Goal: Task Accomplishment & Management: Use online tool/utility

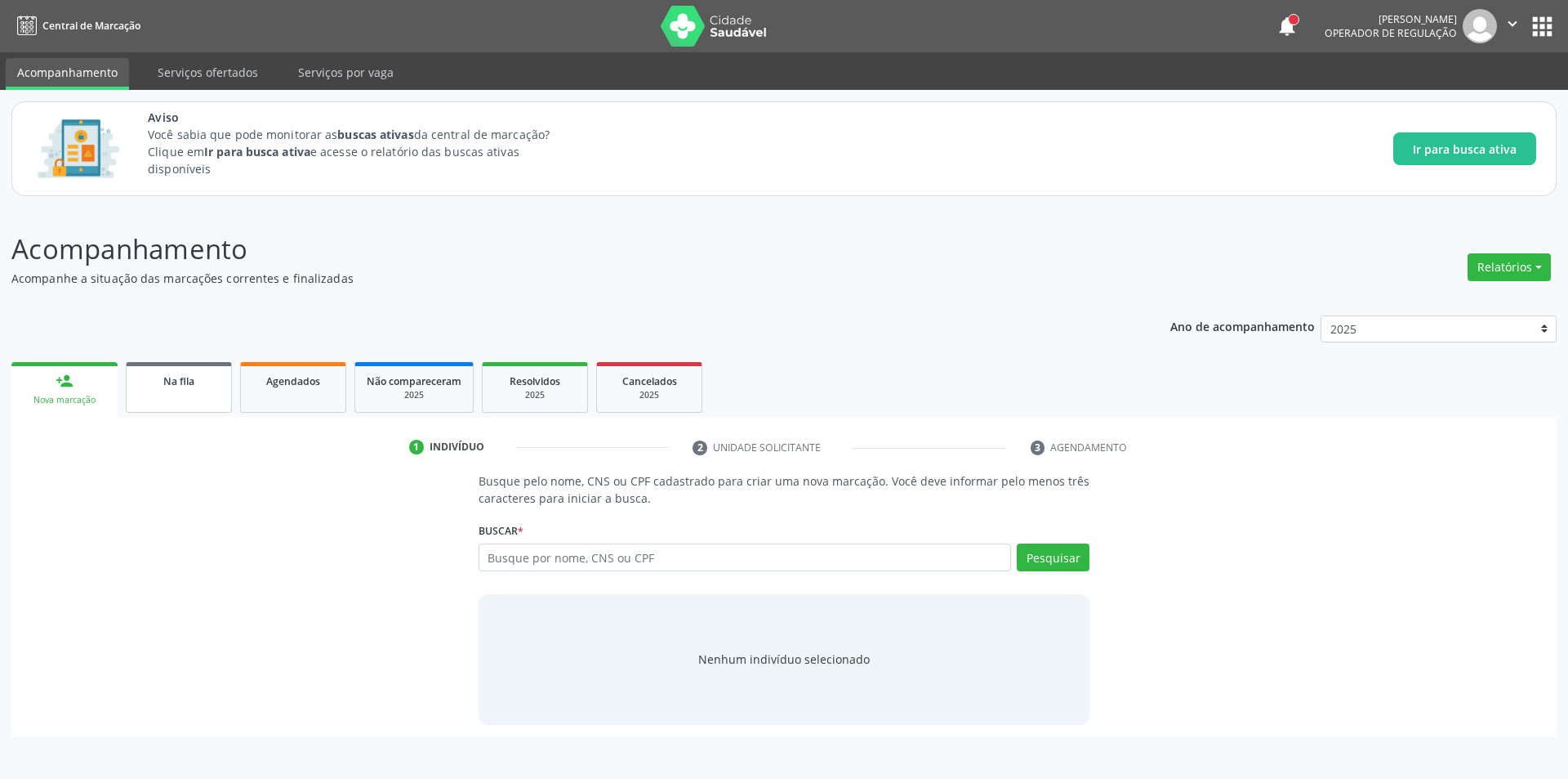
click at [192, 395] on link "Na fila" at bounding box center [178, 387] width 106 height 50
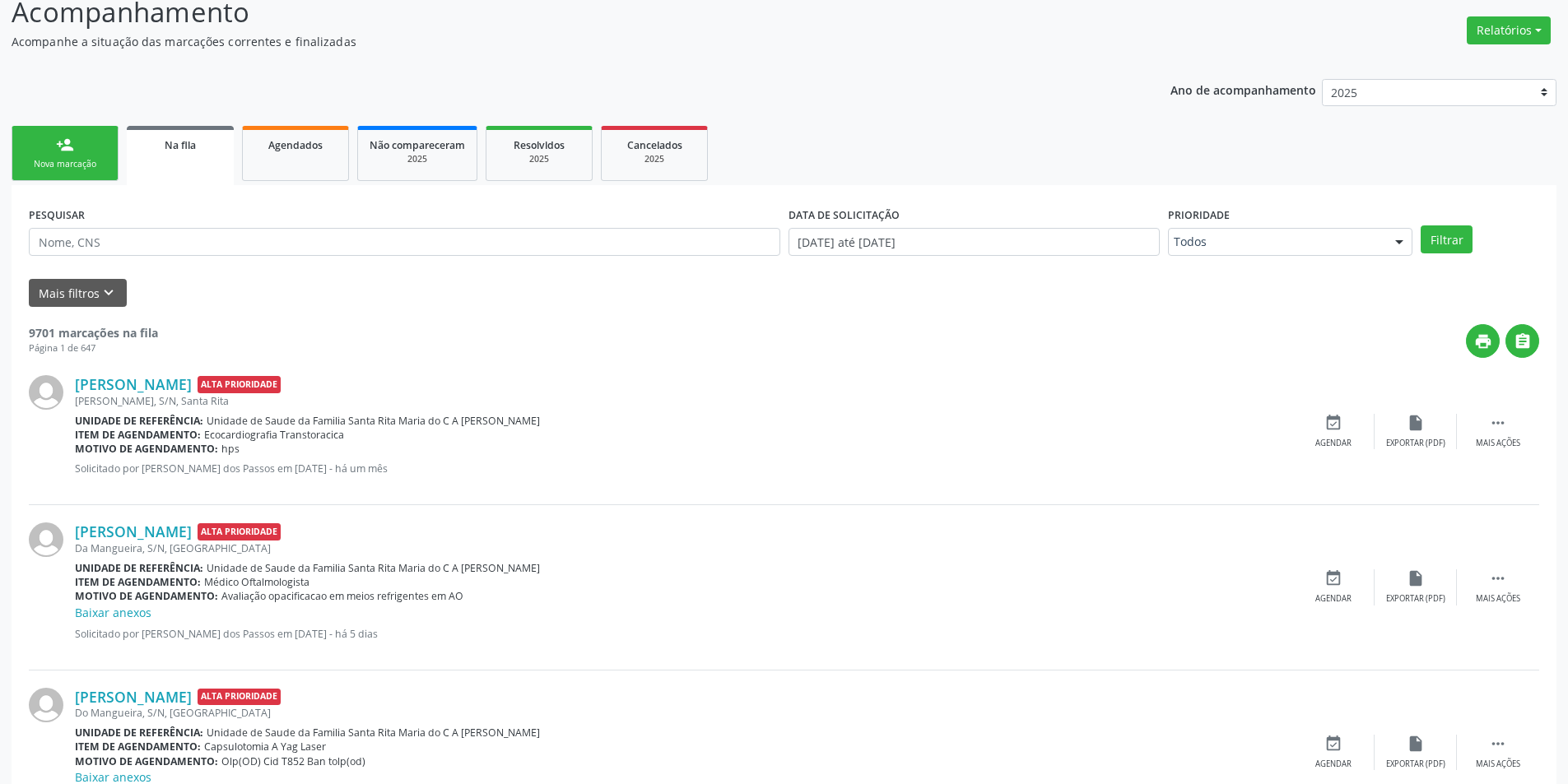
scroll to position [247, 0]
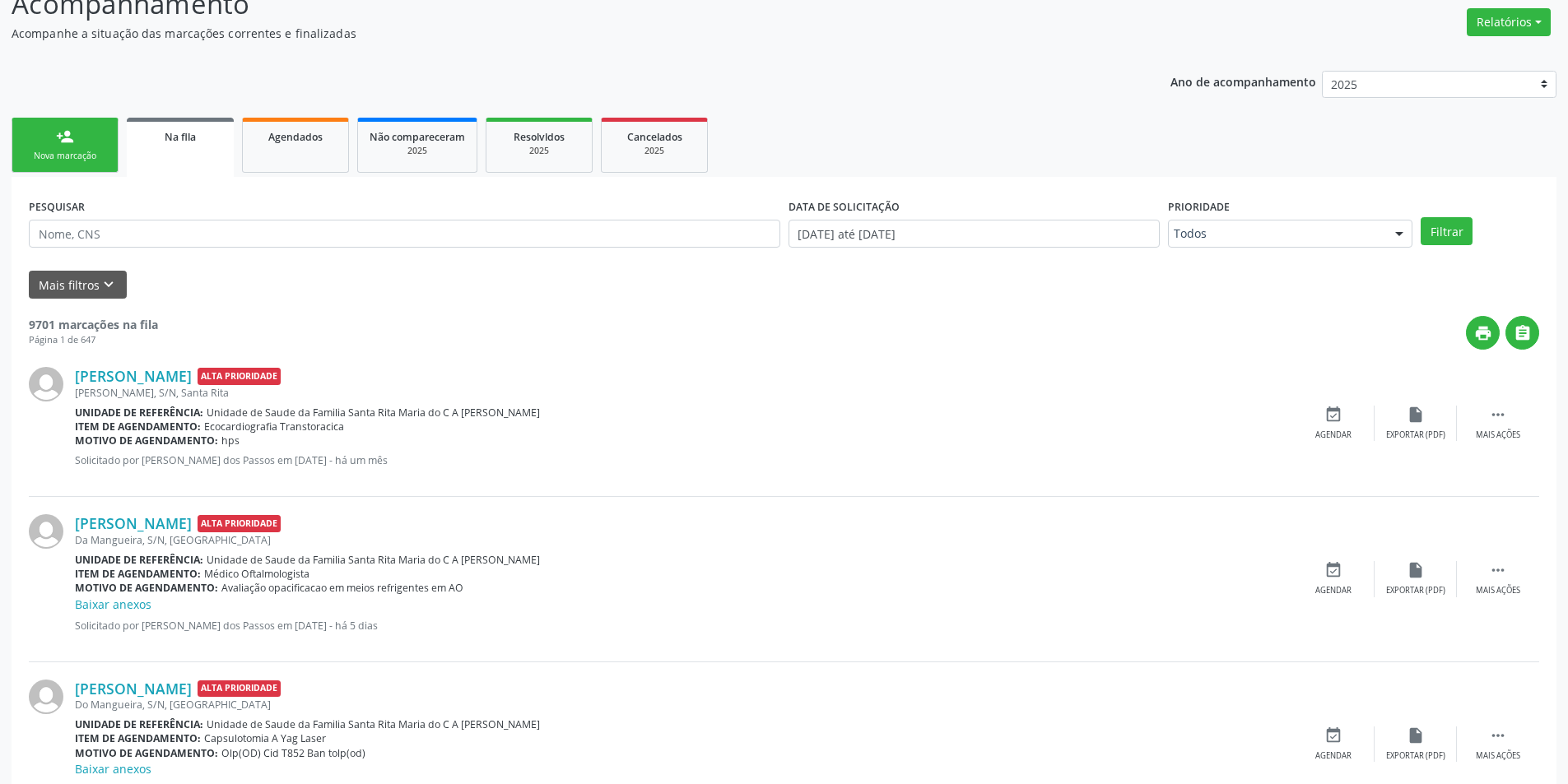
click at [107, 281] on icon "keyboard_arrow_down" at bounding box center [108, 284] width 18 height 18
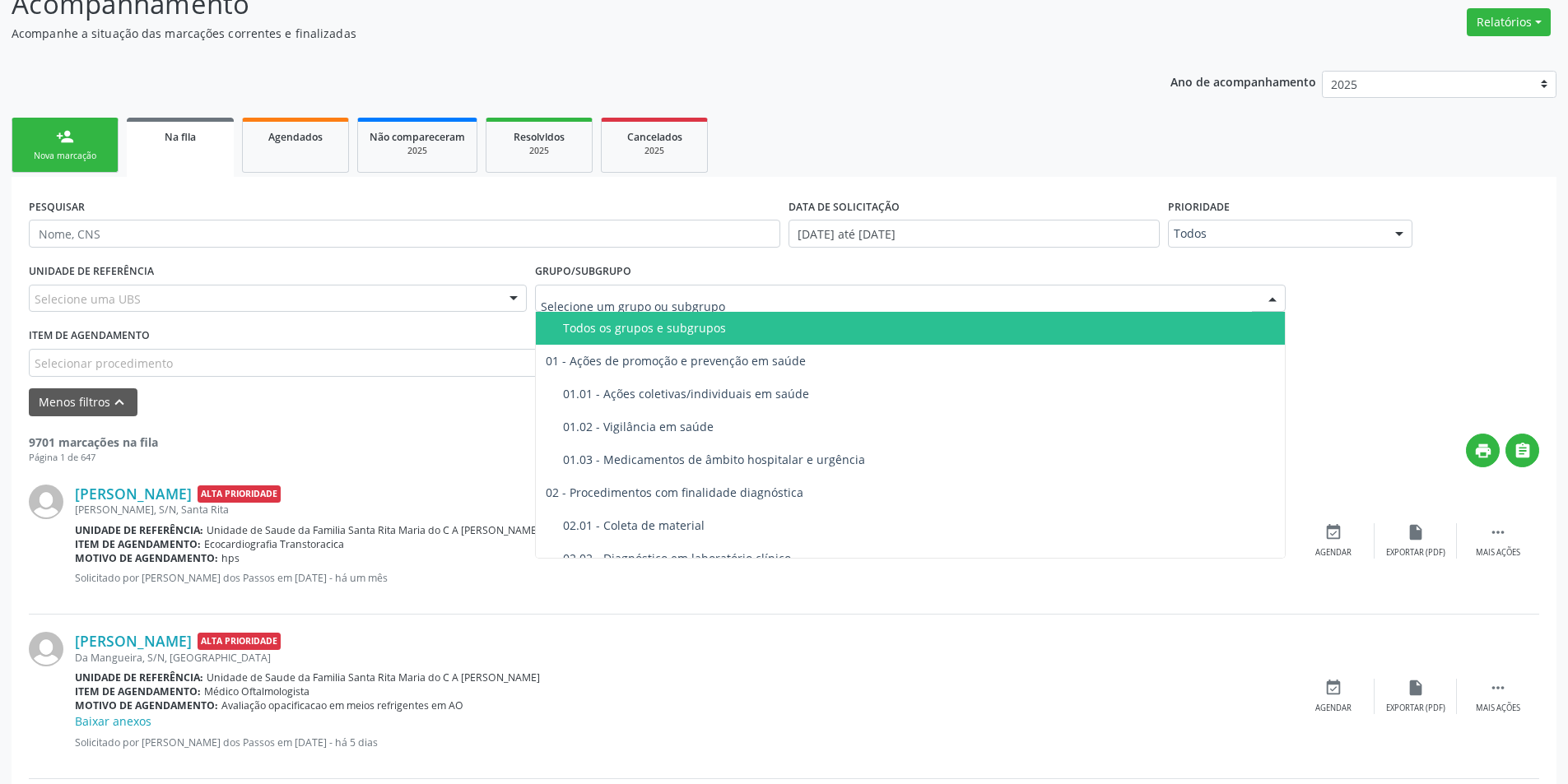
click at [798, 300] on div at bounding box center [910, 298] width 752 height 28
type input "ra"
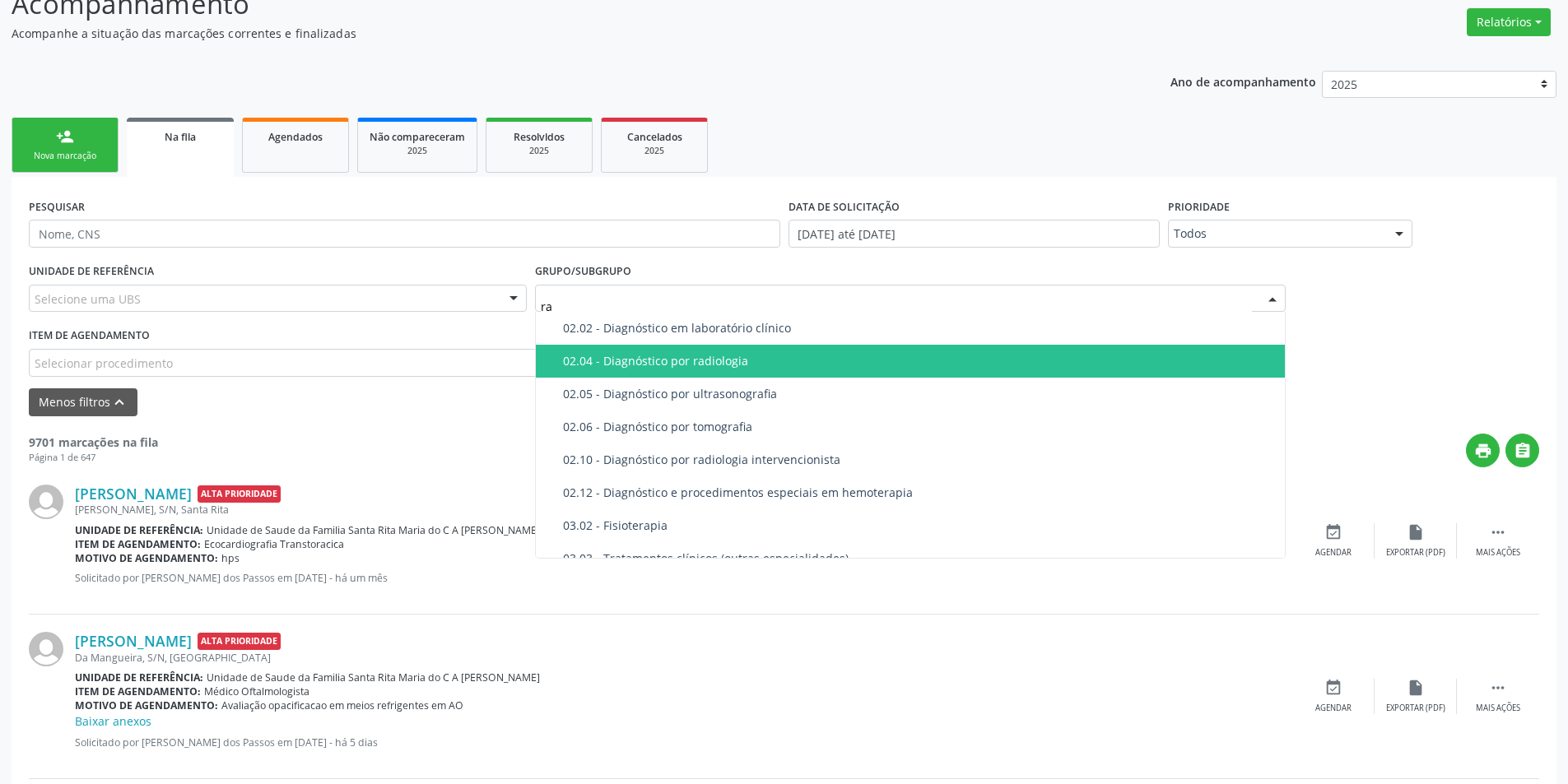
click at [795, 357] on div "02.04 - Diagnóstico por radiologia" at bounding box center [919, 362] width 713 height 13
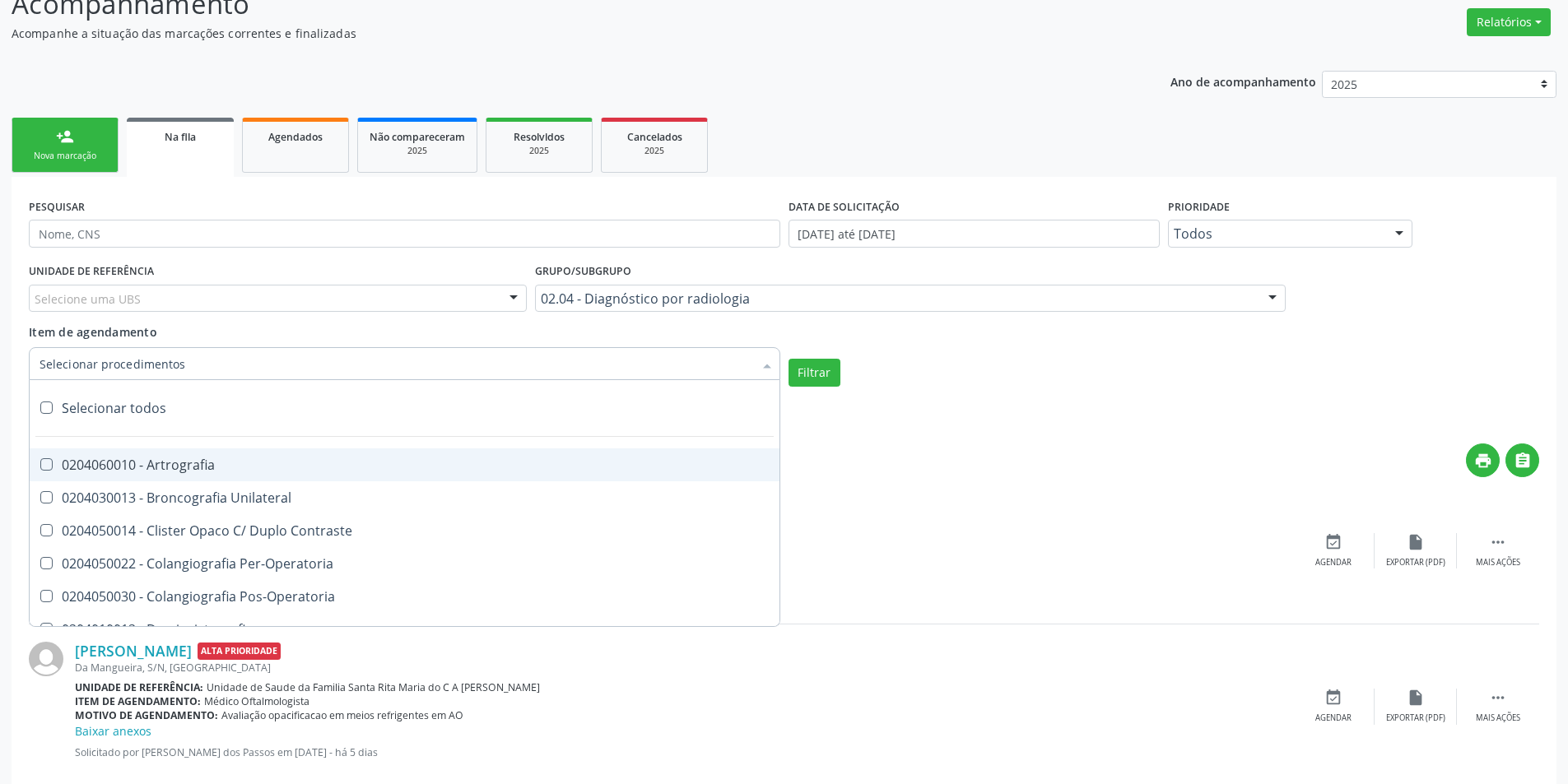
click at [213, 368] on div at bounding box center [404, 363] width 752 height 33
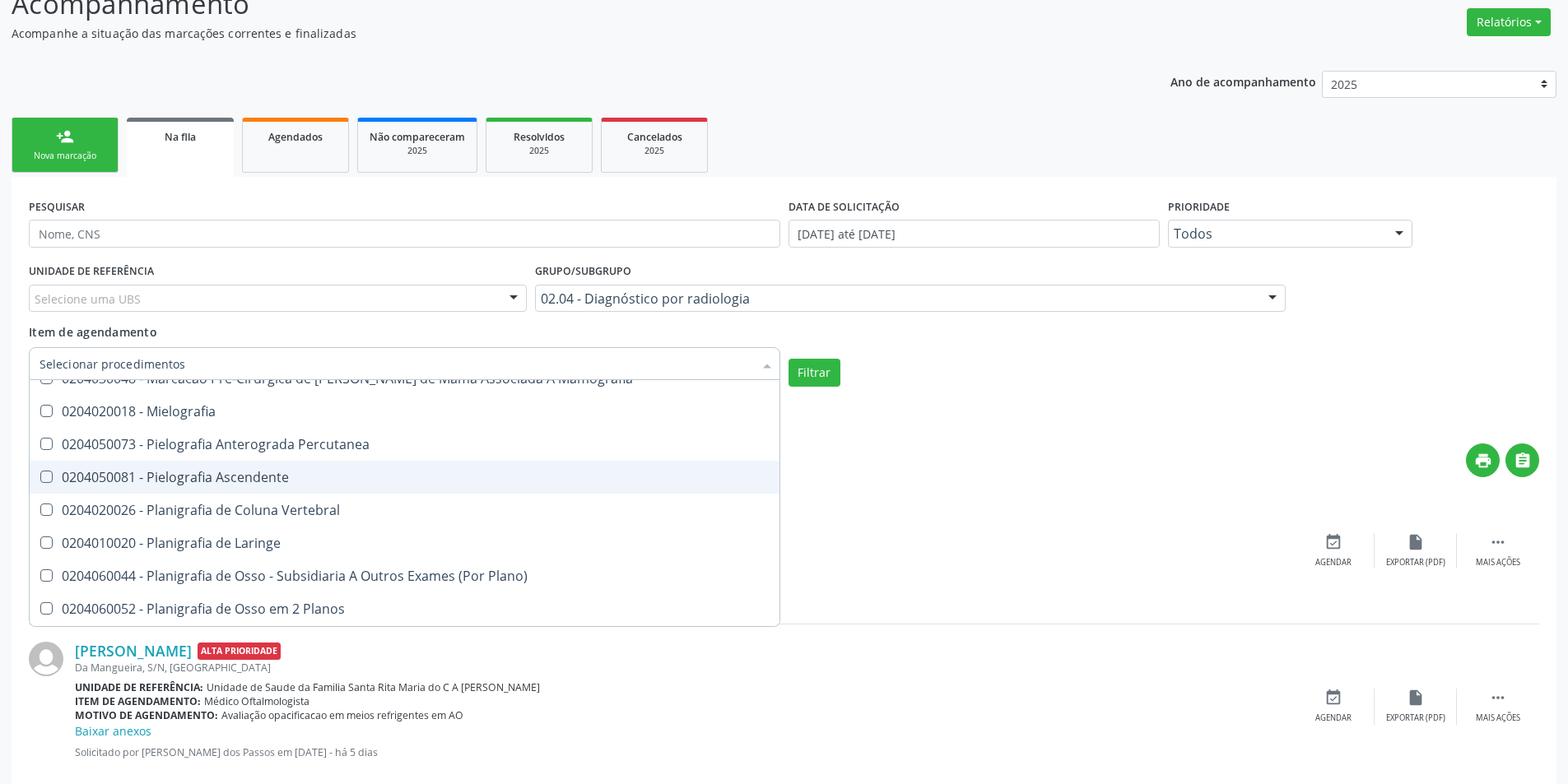
scroll to position [576, 0]
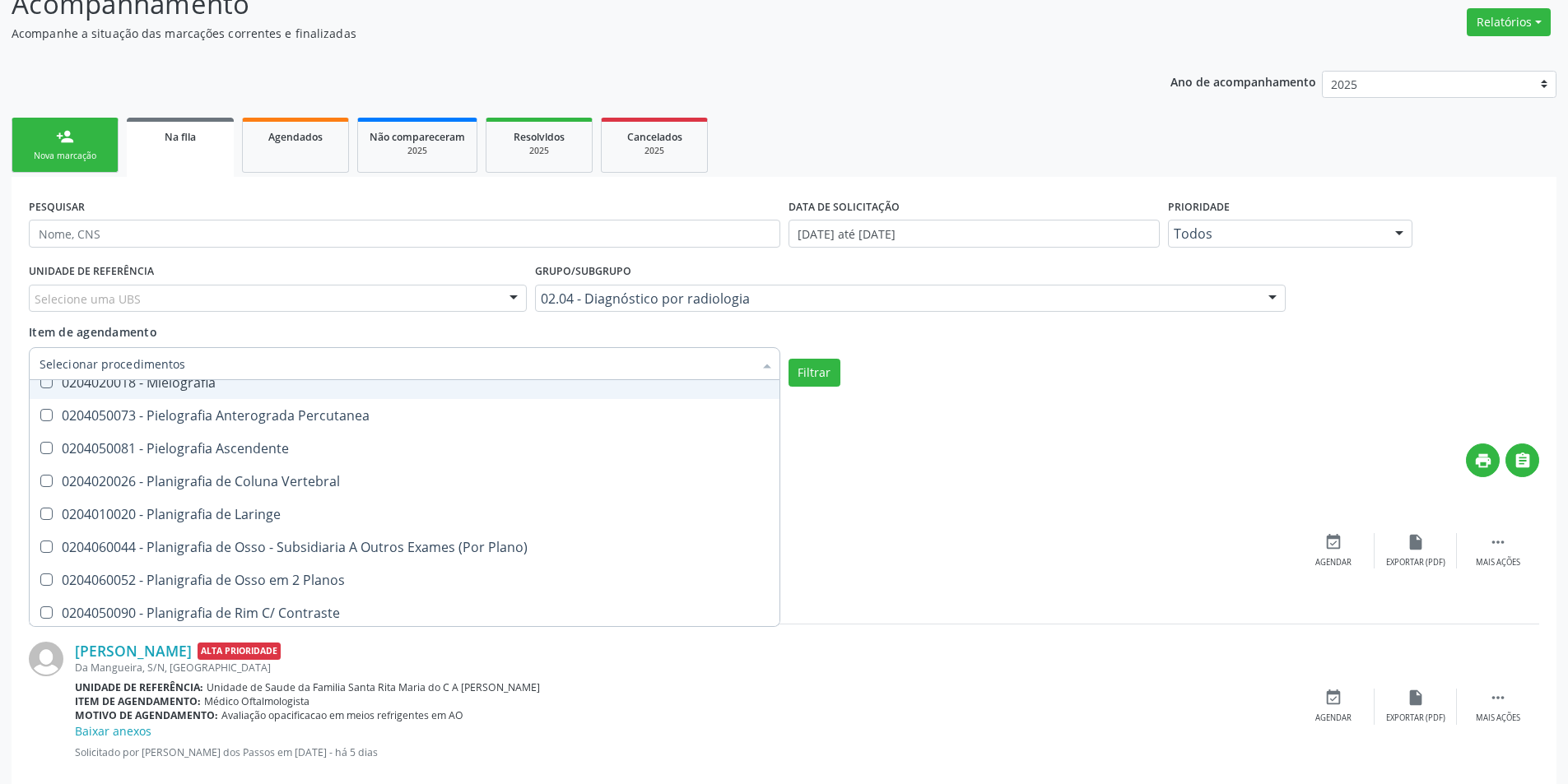
click at [289, 360] on input "Item de agendamento" at bounding box center [396, 363] width 714 height 33
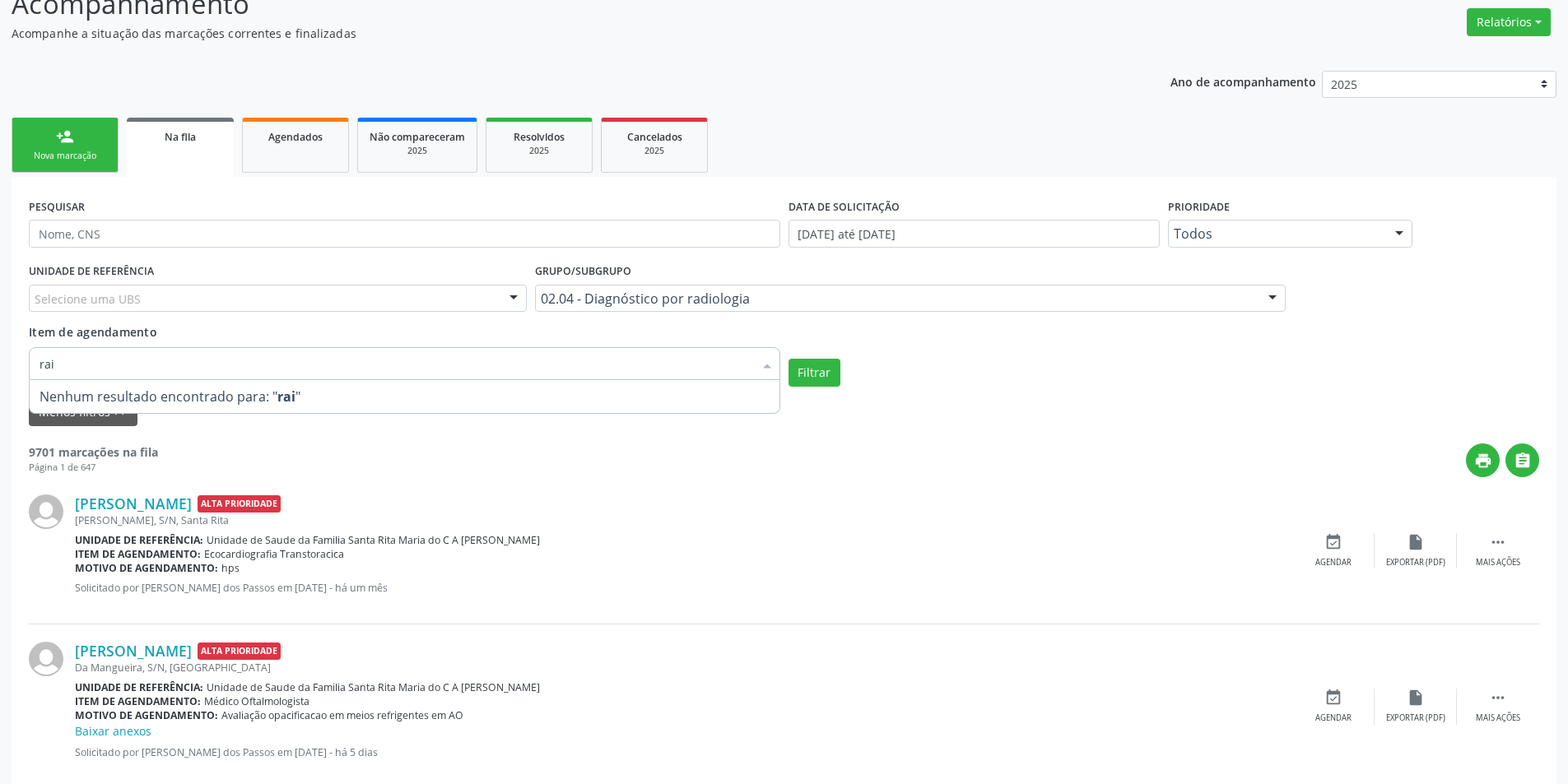
scroll to position [0, 0]
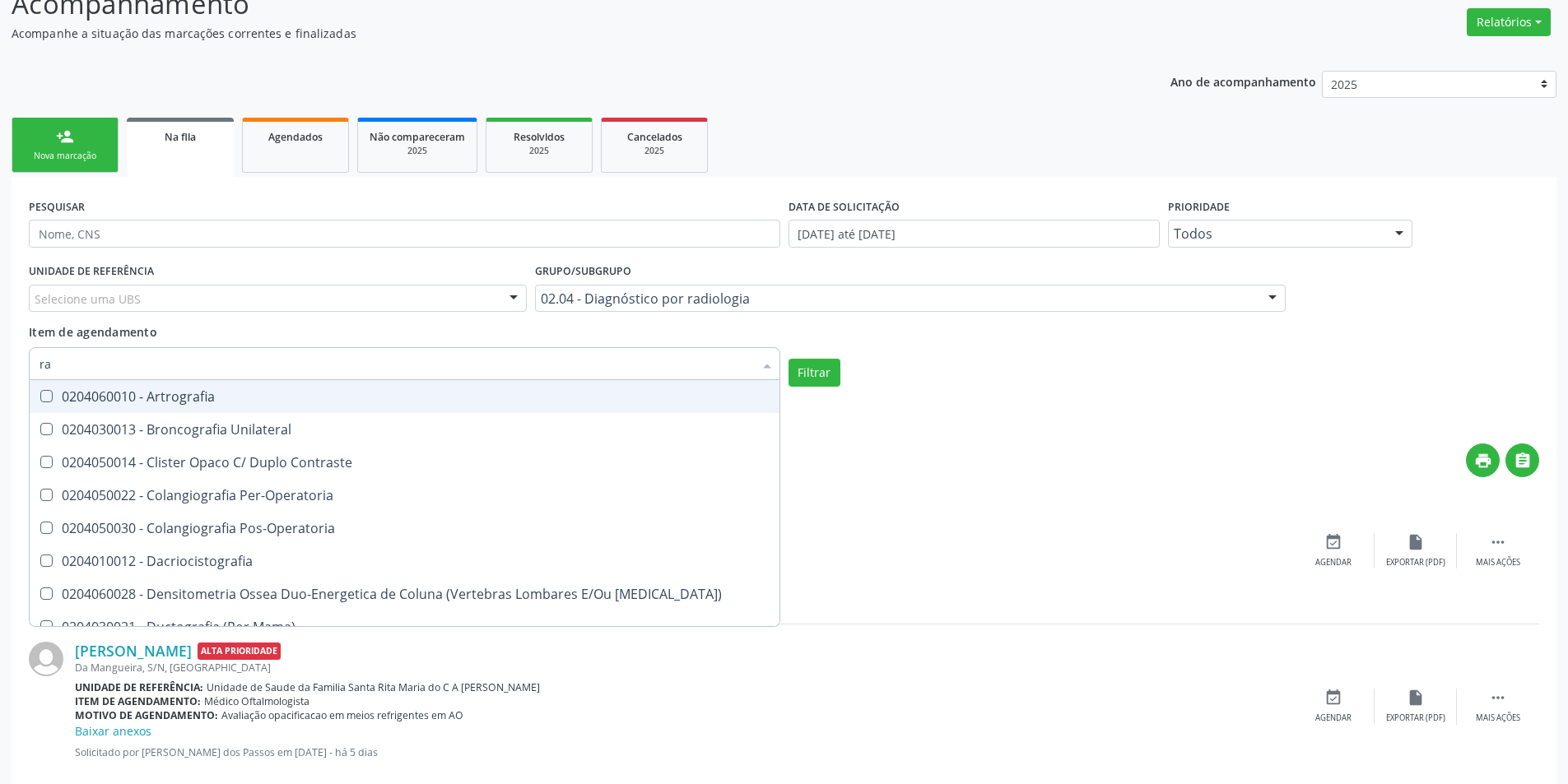
type input "r"
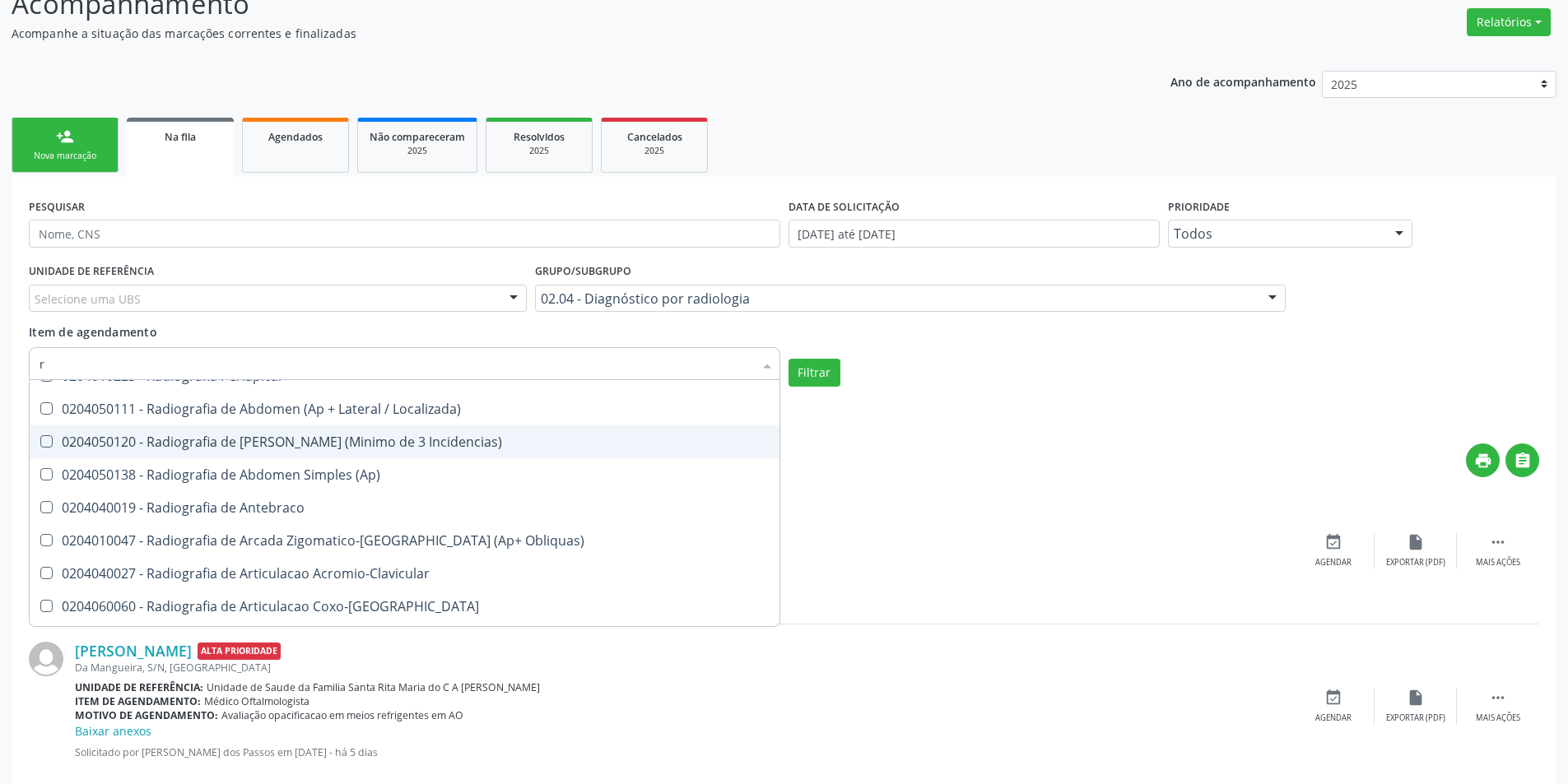
scroll to position [1069, 0]
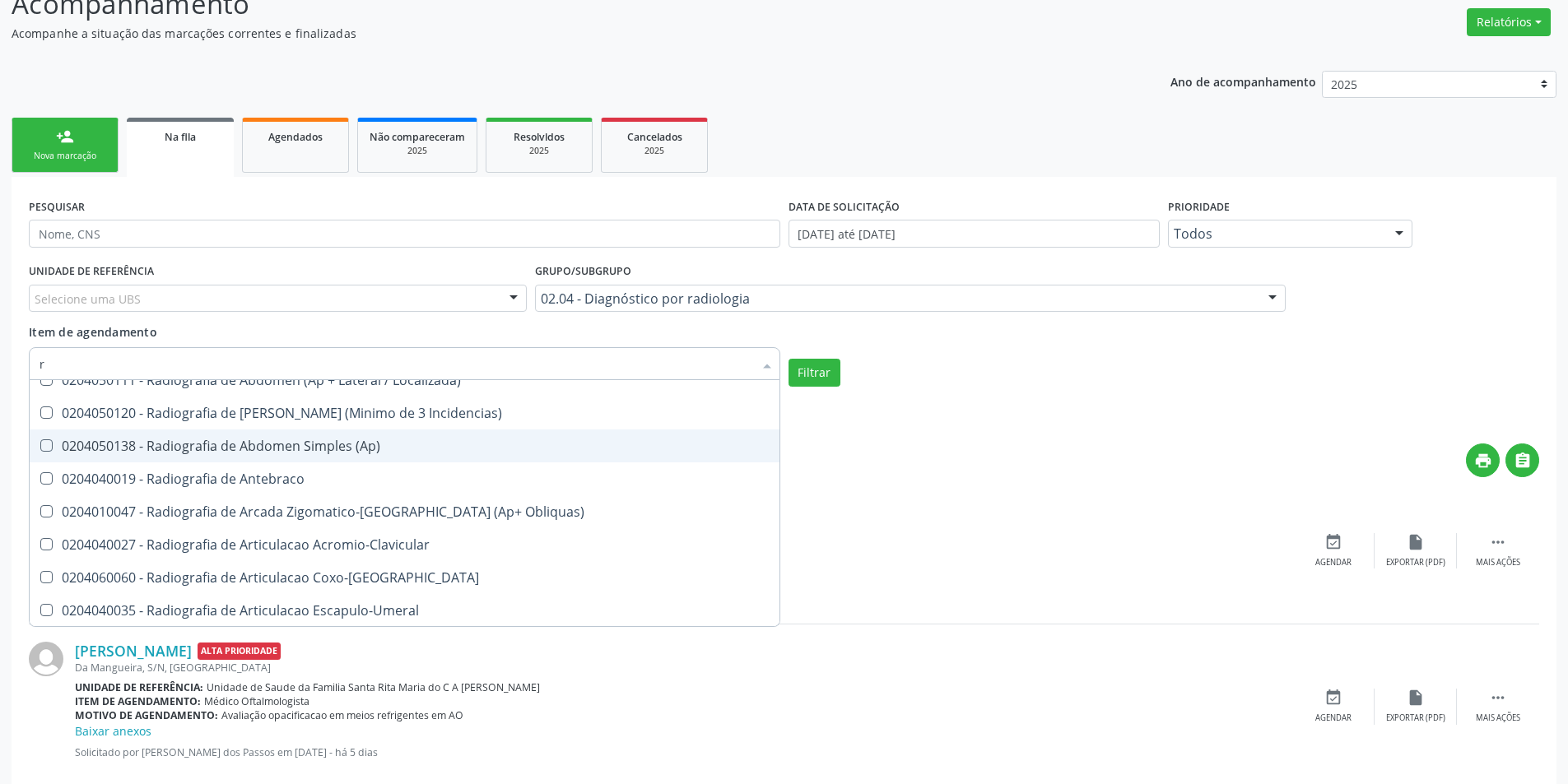
click at [343, 446] on div "0204050138 - Radiografia de Abdomen Simples (Ap)" at bounding box center [404, 446] width 730 height 13
checkbox \(Ap\) "true"
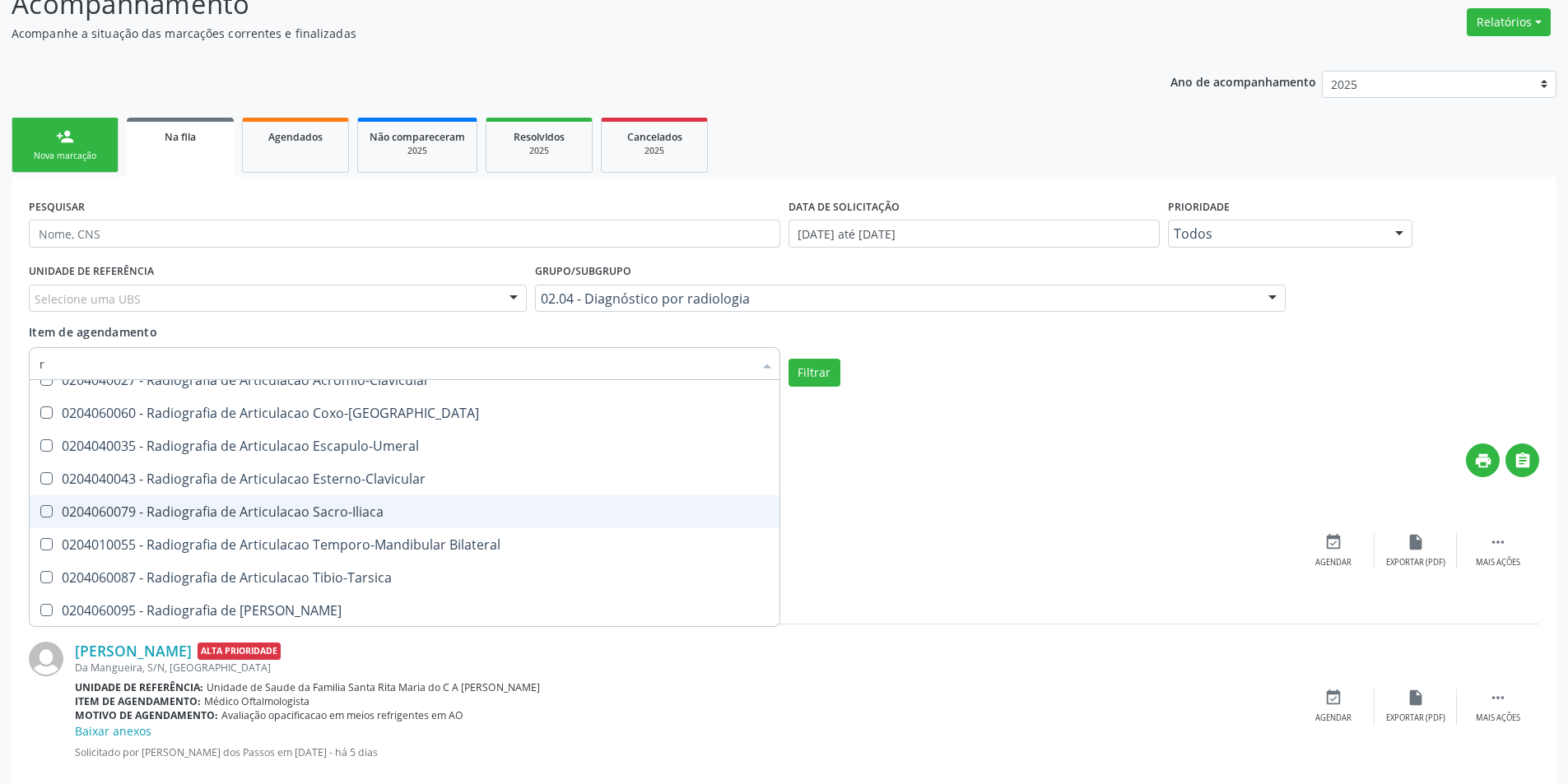
scroll to position [1316, 0]
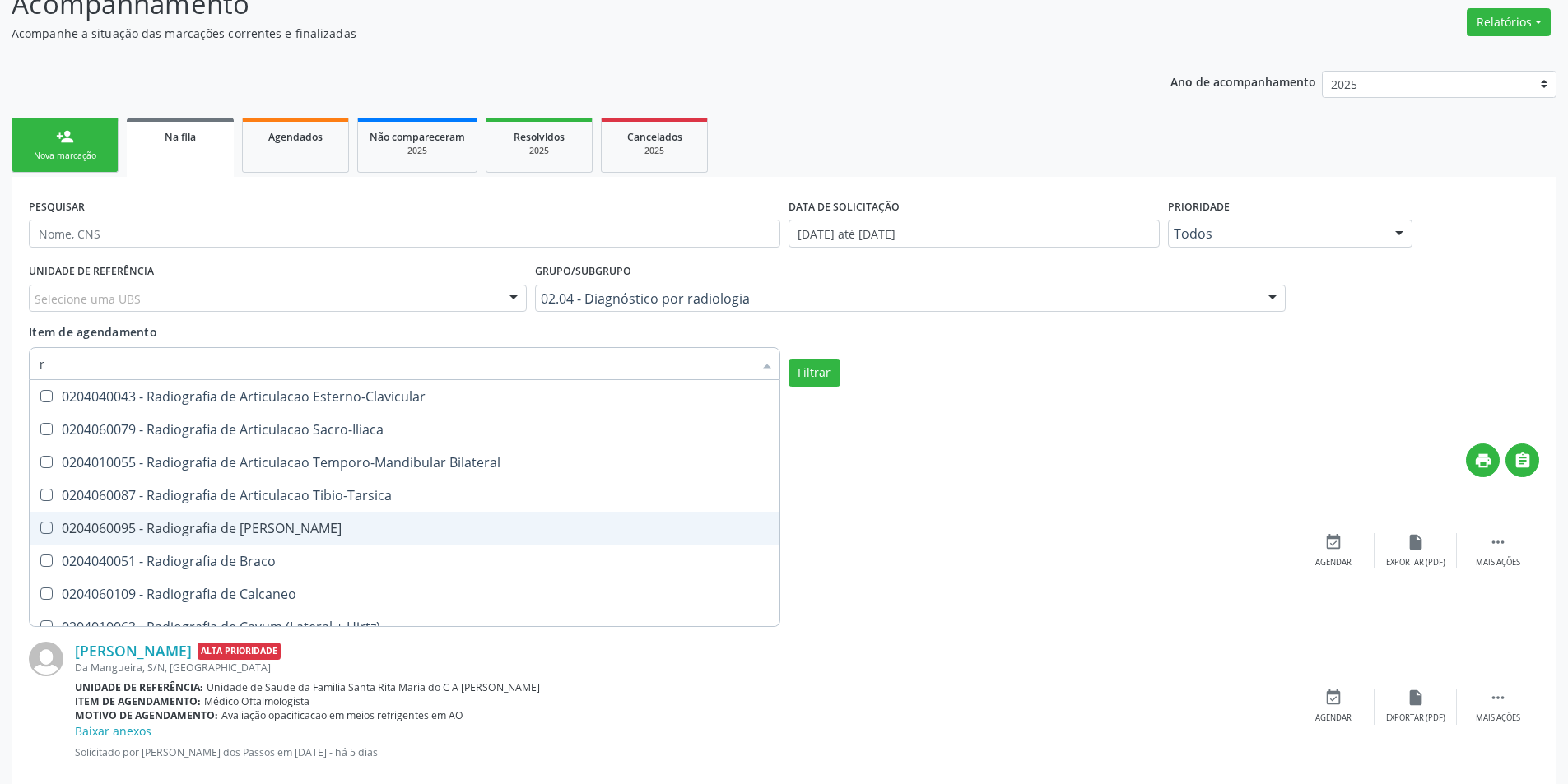
click at [382, 524] on div "0204060095 - Radiografia de [PERSON_NAME]" at bounding box center [404, 529] width 730 height 13
checkbox Bacia "true"
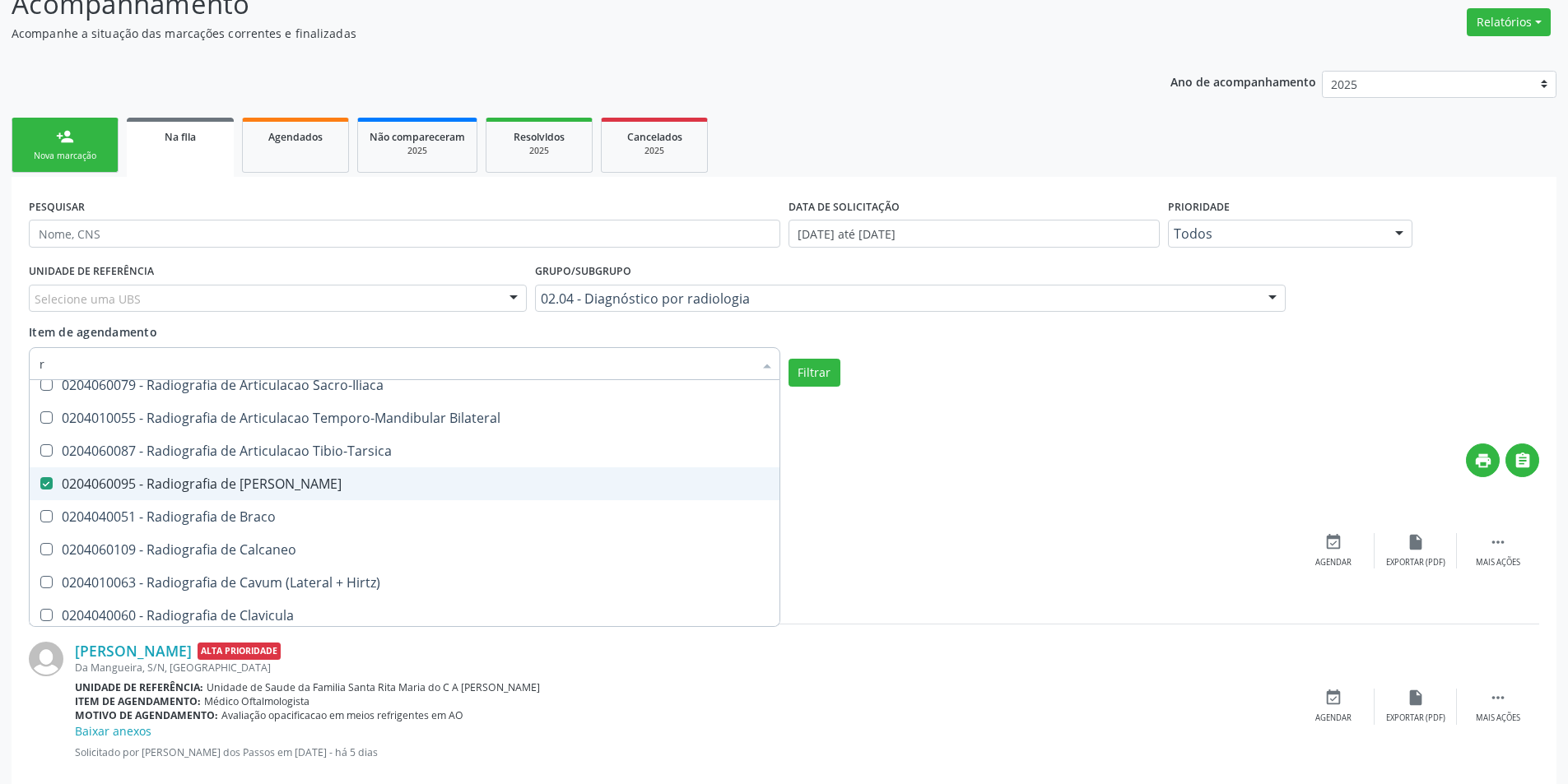
scroll to position [1399, 0]
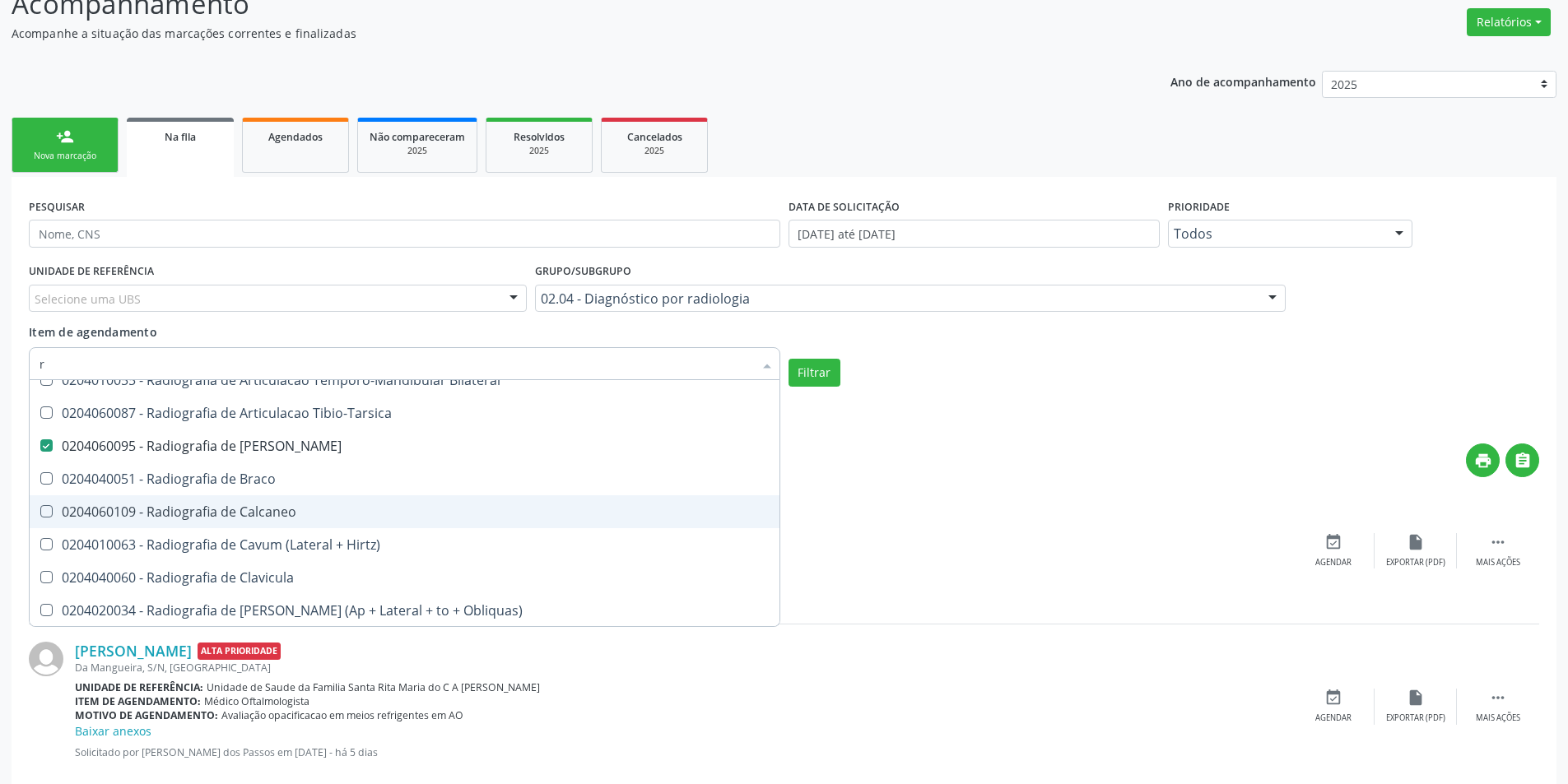
click at [392, 512] on div "0204060109 - Radiografia de Calcaneo" at bounding box center [404, 512] width 730 height 13
checkbox Calcaneo "true"
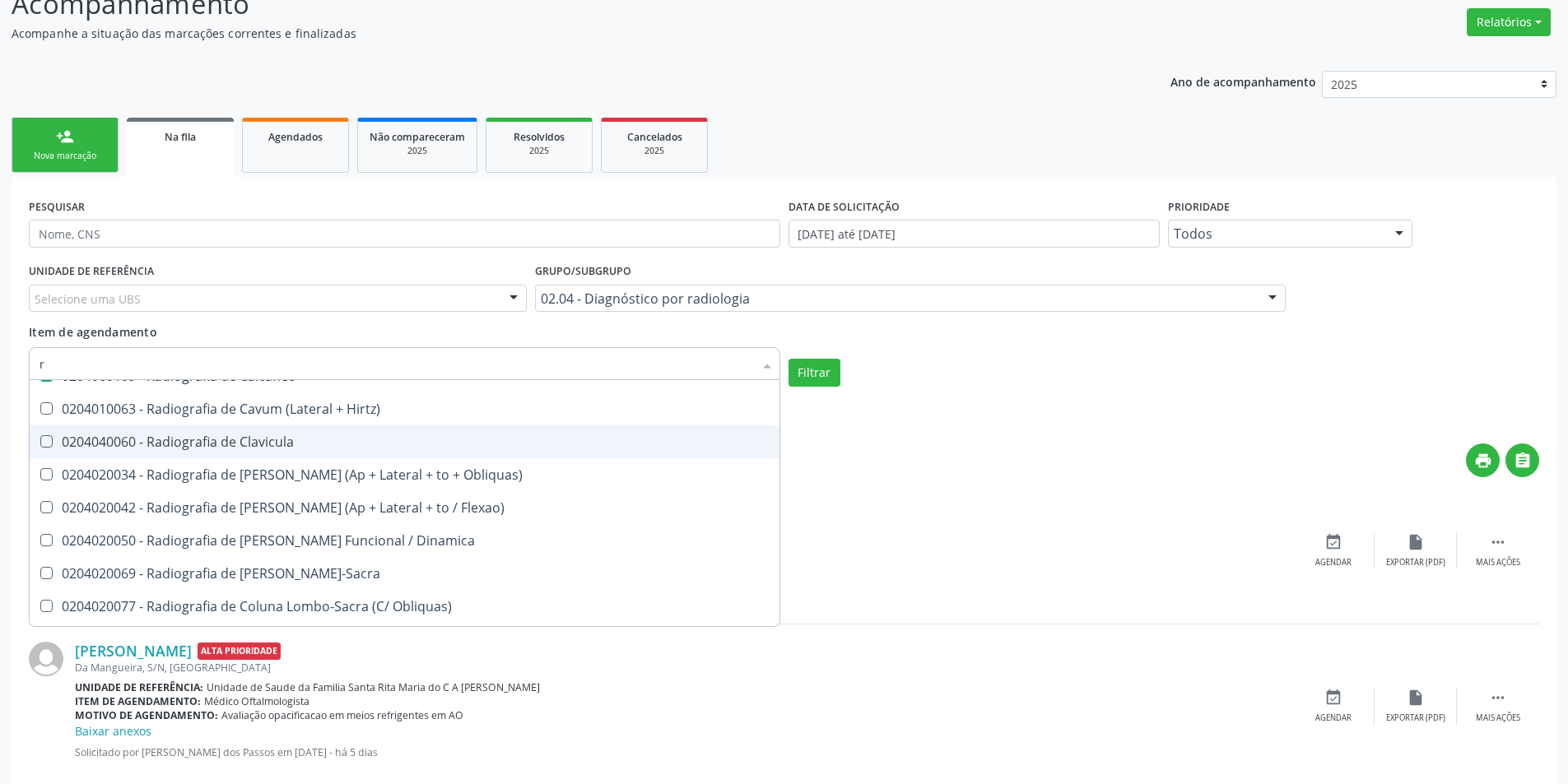
scroll to position [1563, 0]
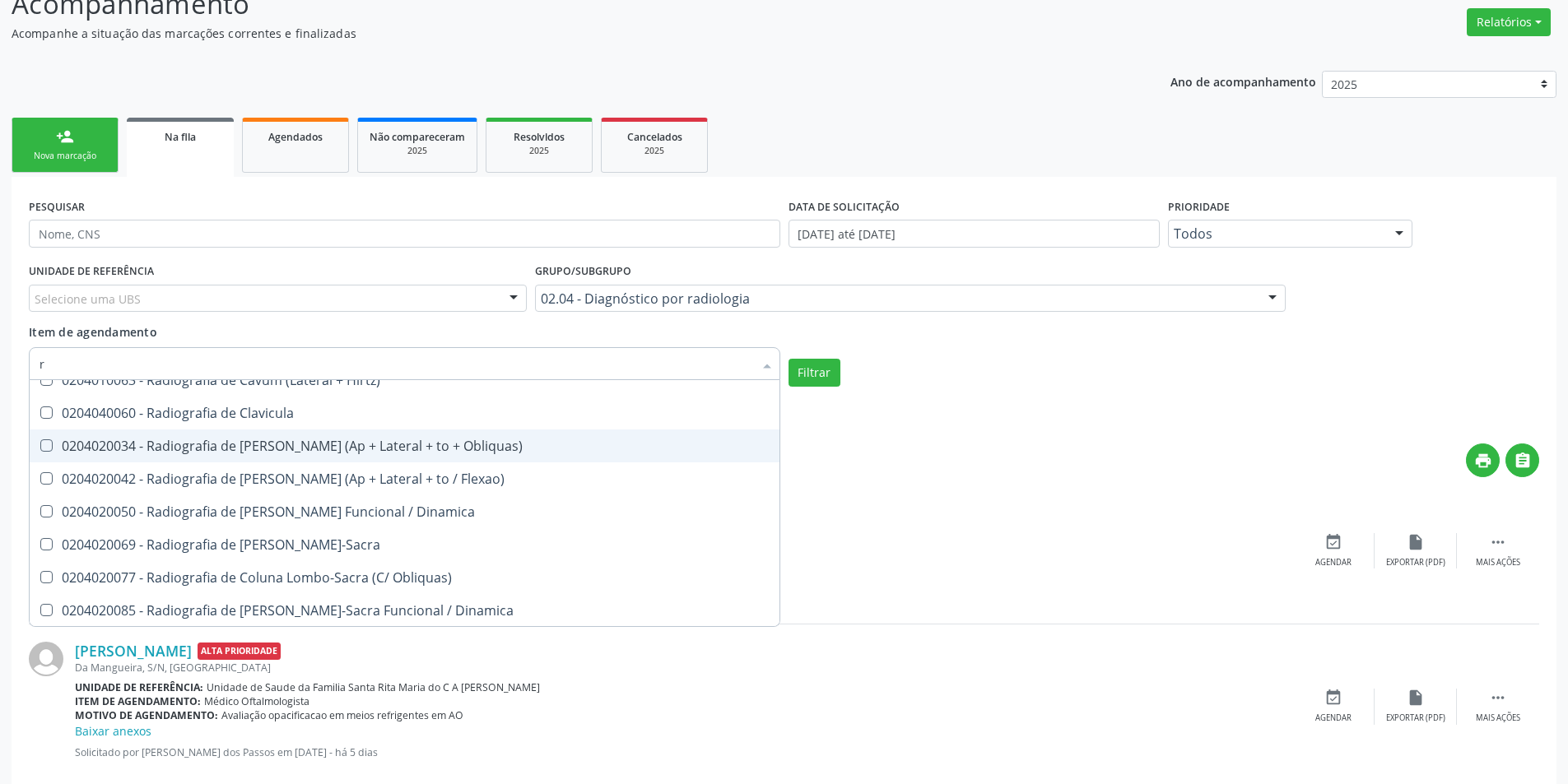
click at [323, 444] on div "0204020034 - Radiografia de [PERSON_NAME] (Ap + Lateral + to + Obliquas)" at bounding box center [404, 446] width 730 height 13
checkbox Obliquas\) "true"
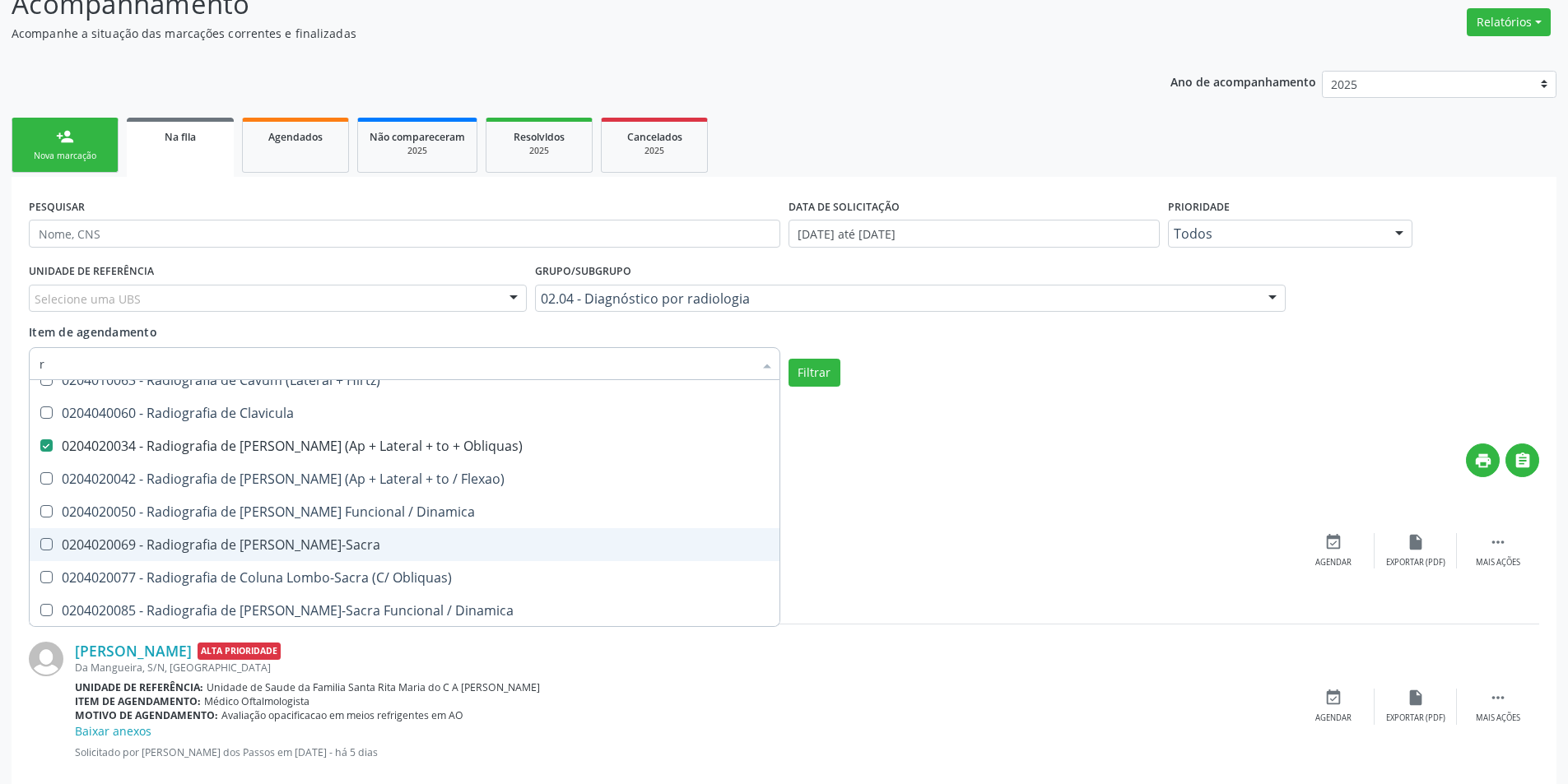
click at [340, 545] on div "0204020069 - Radiografia de [PERSON_NAME]-Sacra" at bounding box center [404, 545] width 730 height 13
checkbox Lombo-Sacra "true"
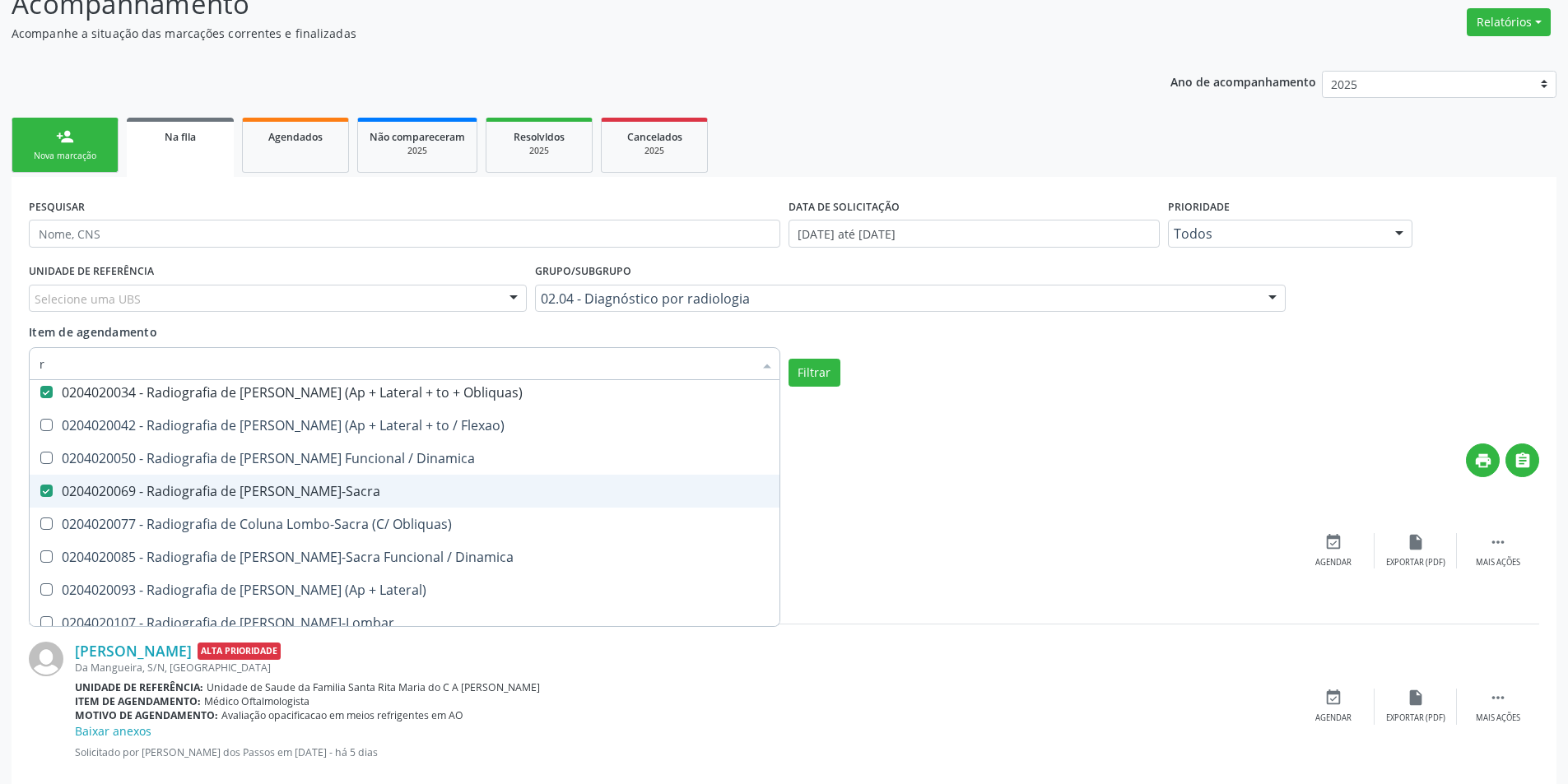
scroll to position [1645, 0]
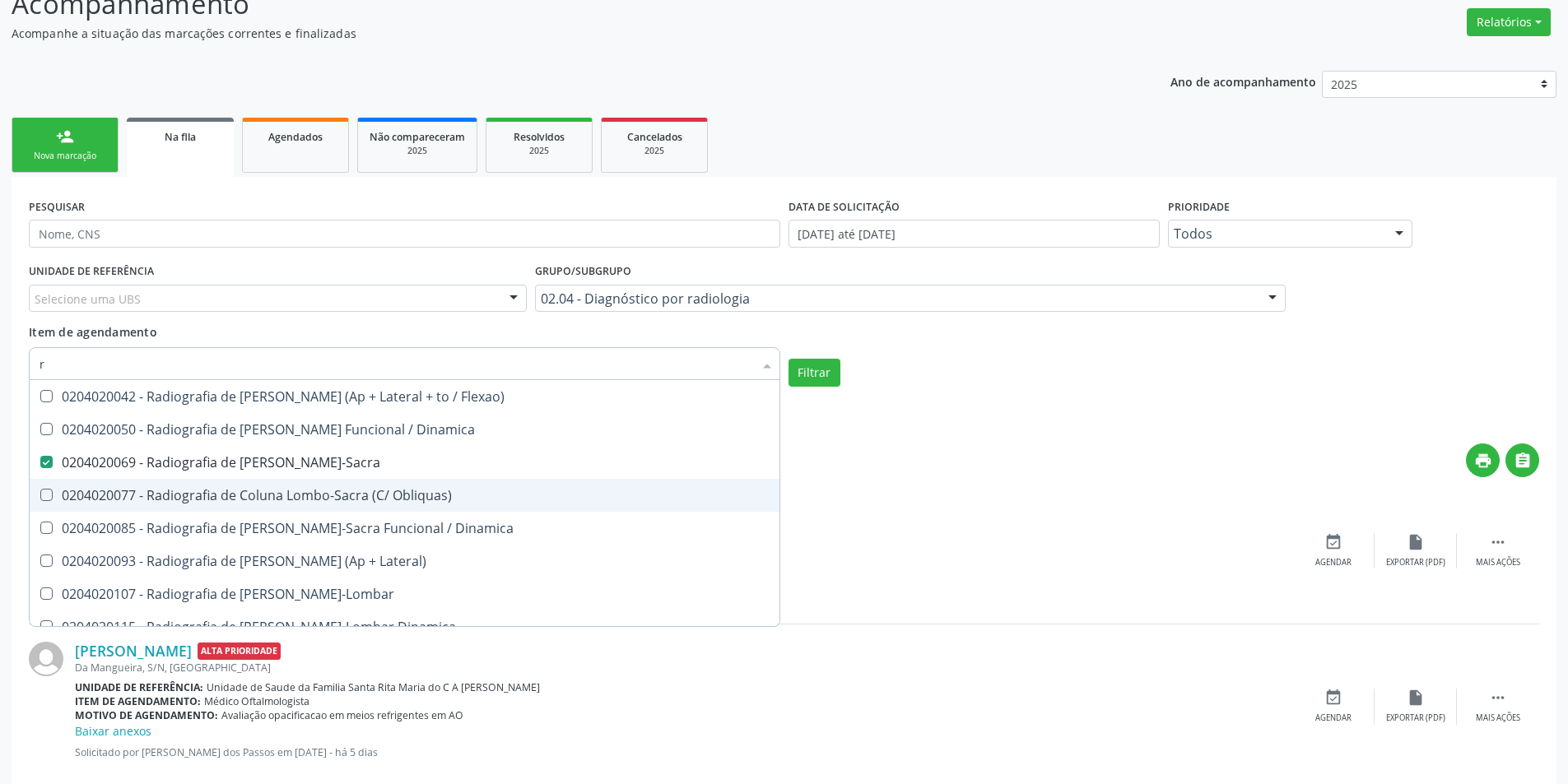
click at [405, 499] on div "0204020077 - Radiografia de Coluna Lombo-Sacra (C/ Obliquas)" at bounding box center [404, 496] width 730 height 13
checkbox Obliquas\) "true"
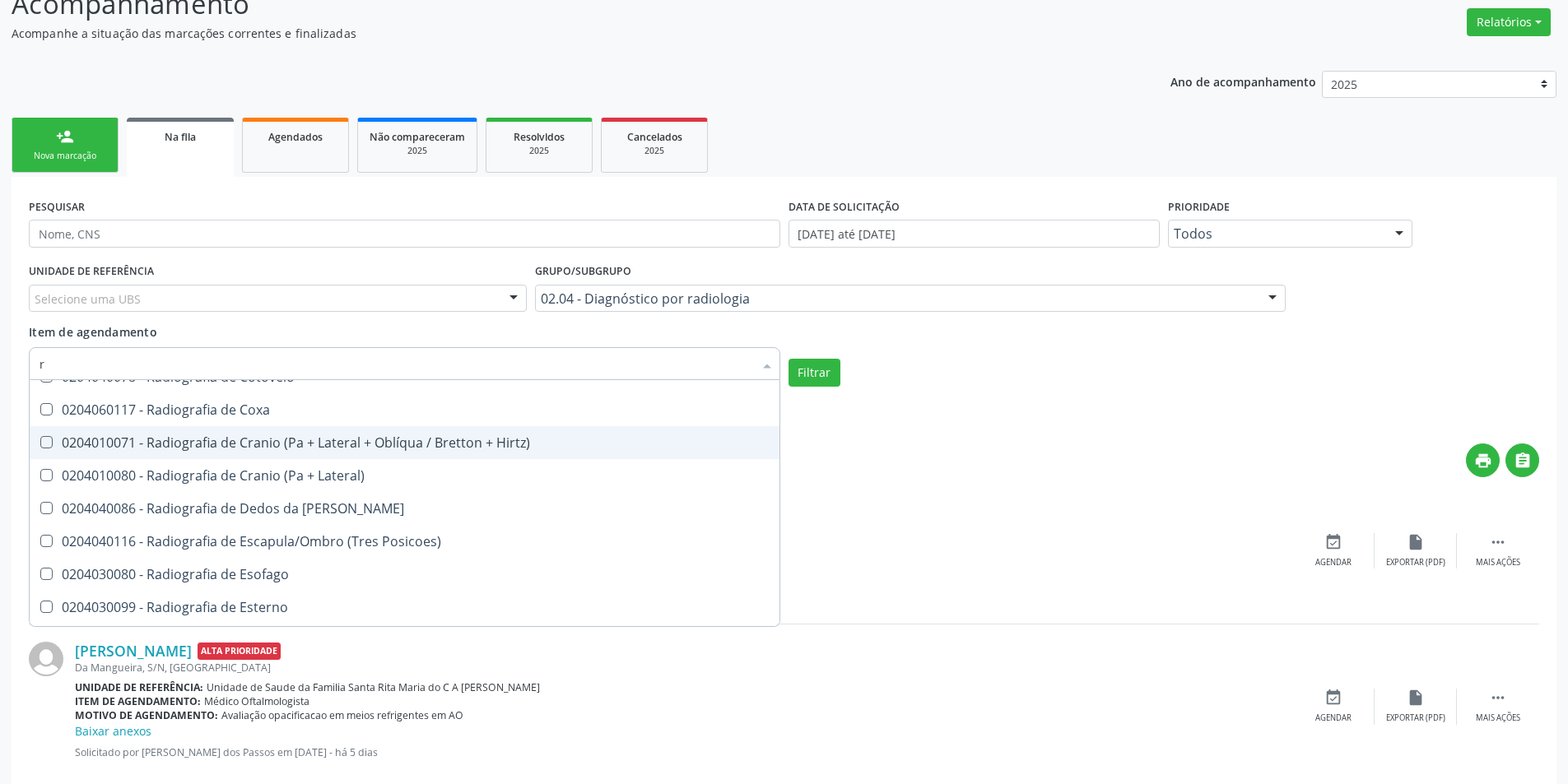
scroll to position [2056, 0]
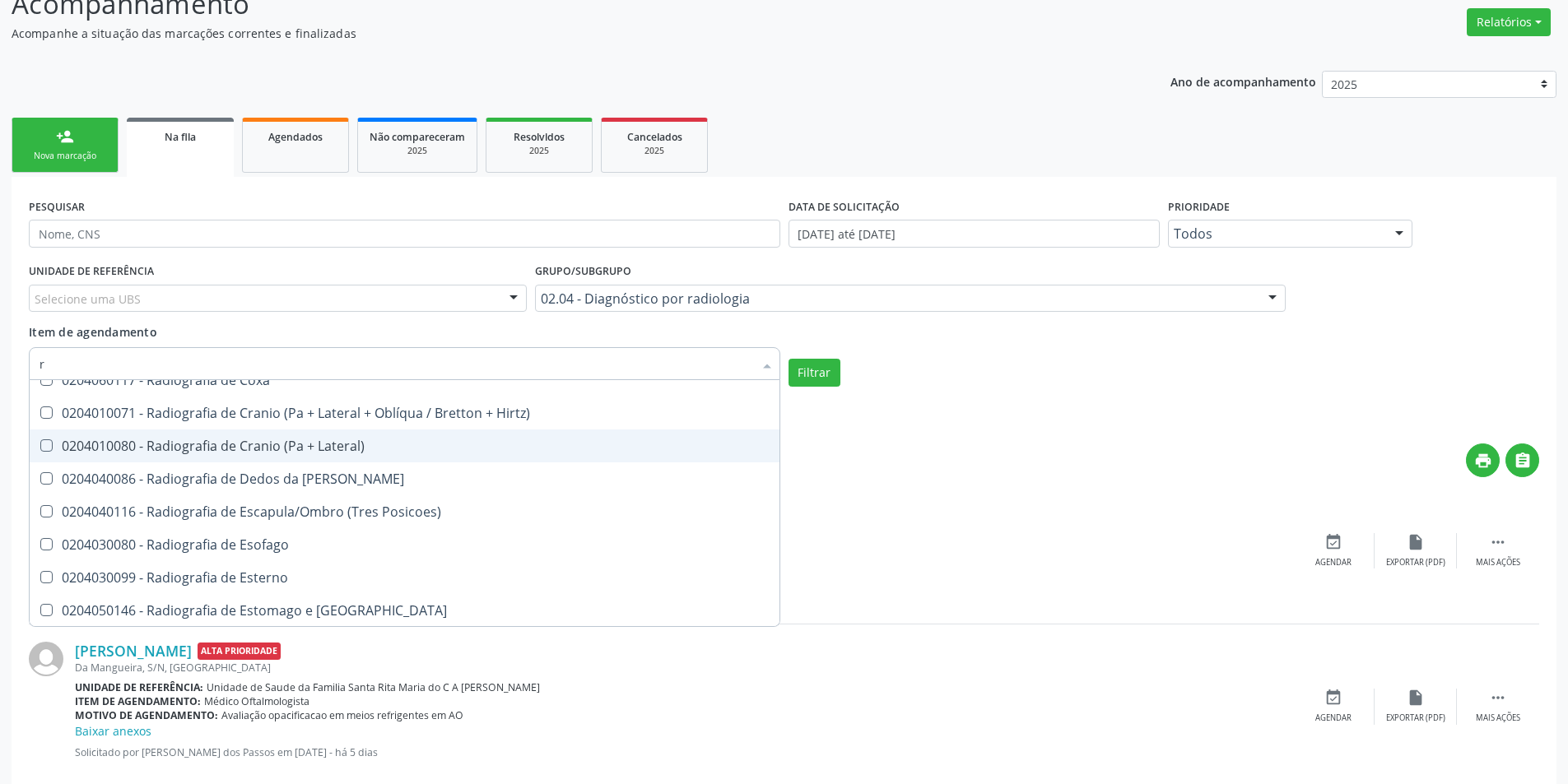
click at [245, 448] on div "0204010080 - Radiografia de Cranio (Pa + Lateral)" at bounding box center [404, 446] width 730 height 13
checkbox Lateral\) "true"
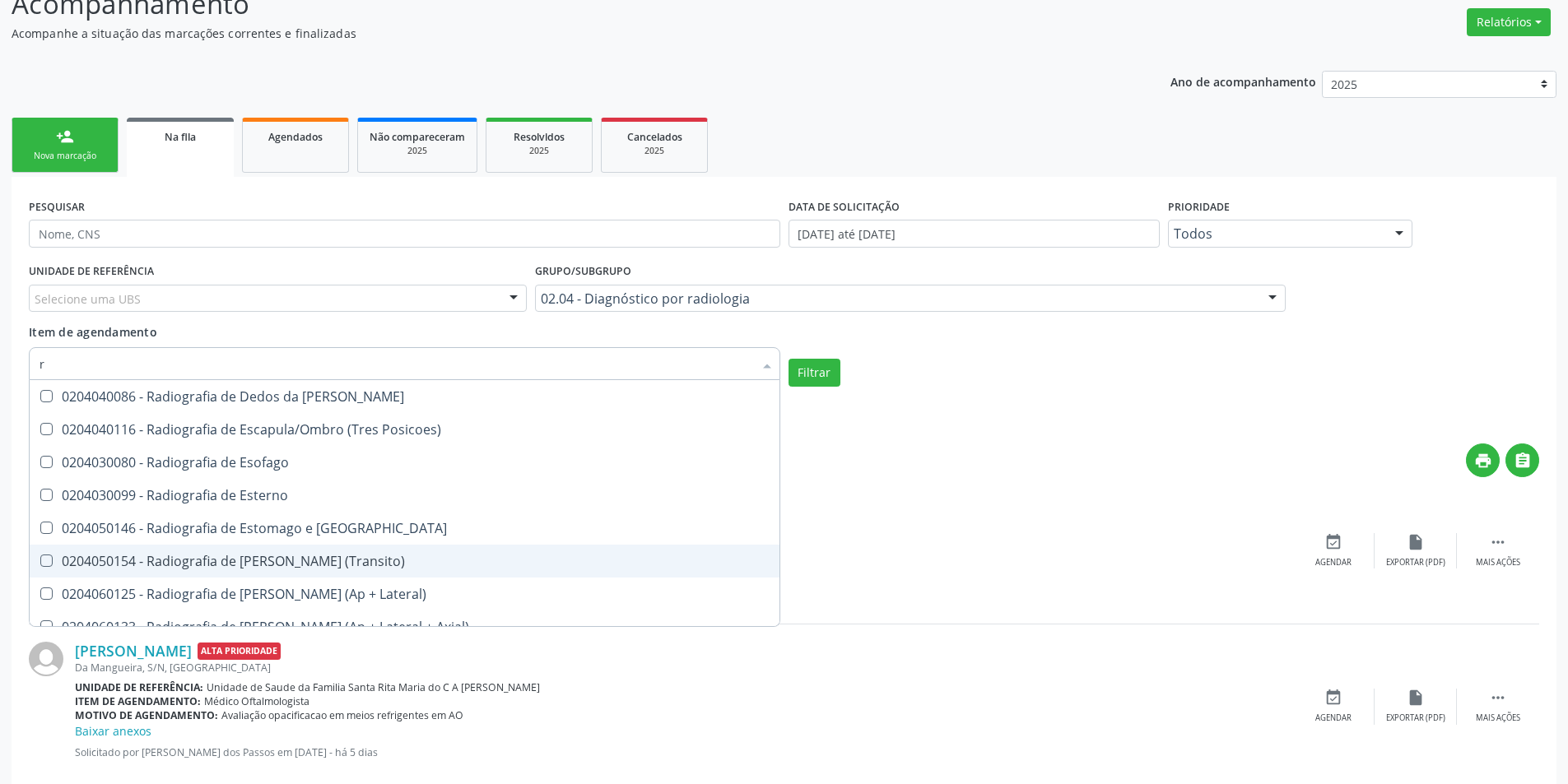
scroll to position [2220, 0]
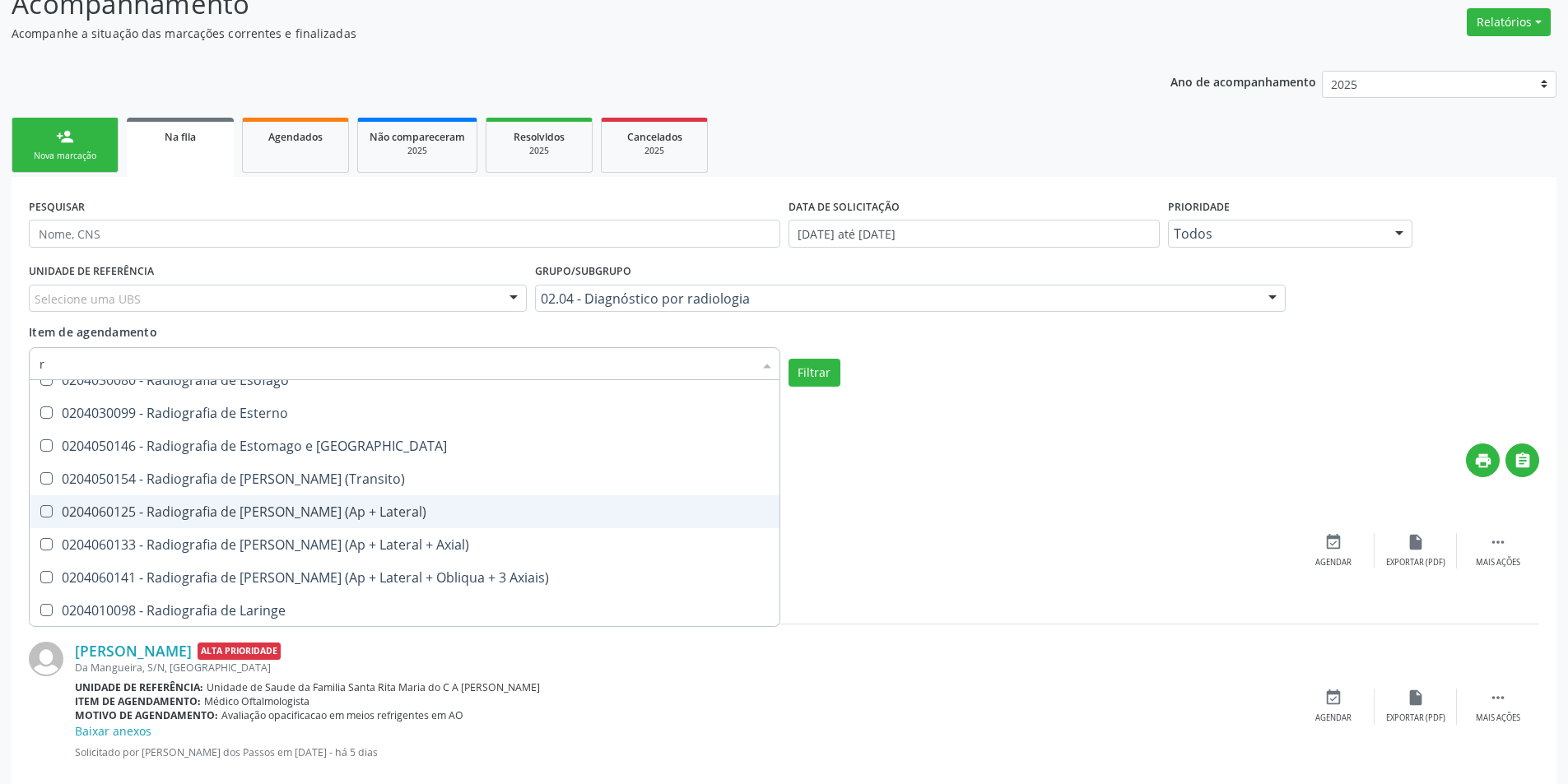
click at [267, 513] on div "0204060125 - Radiografia de [PERSON_NAME] (Ap + Lateral)" at bounding box center [404, 512] width 730 height 13
checkbox Lateral\) "true"
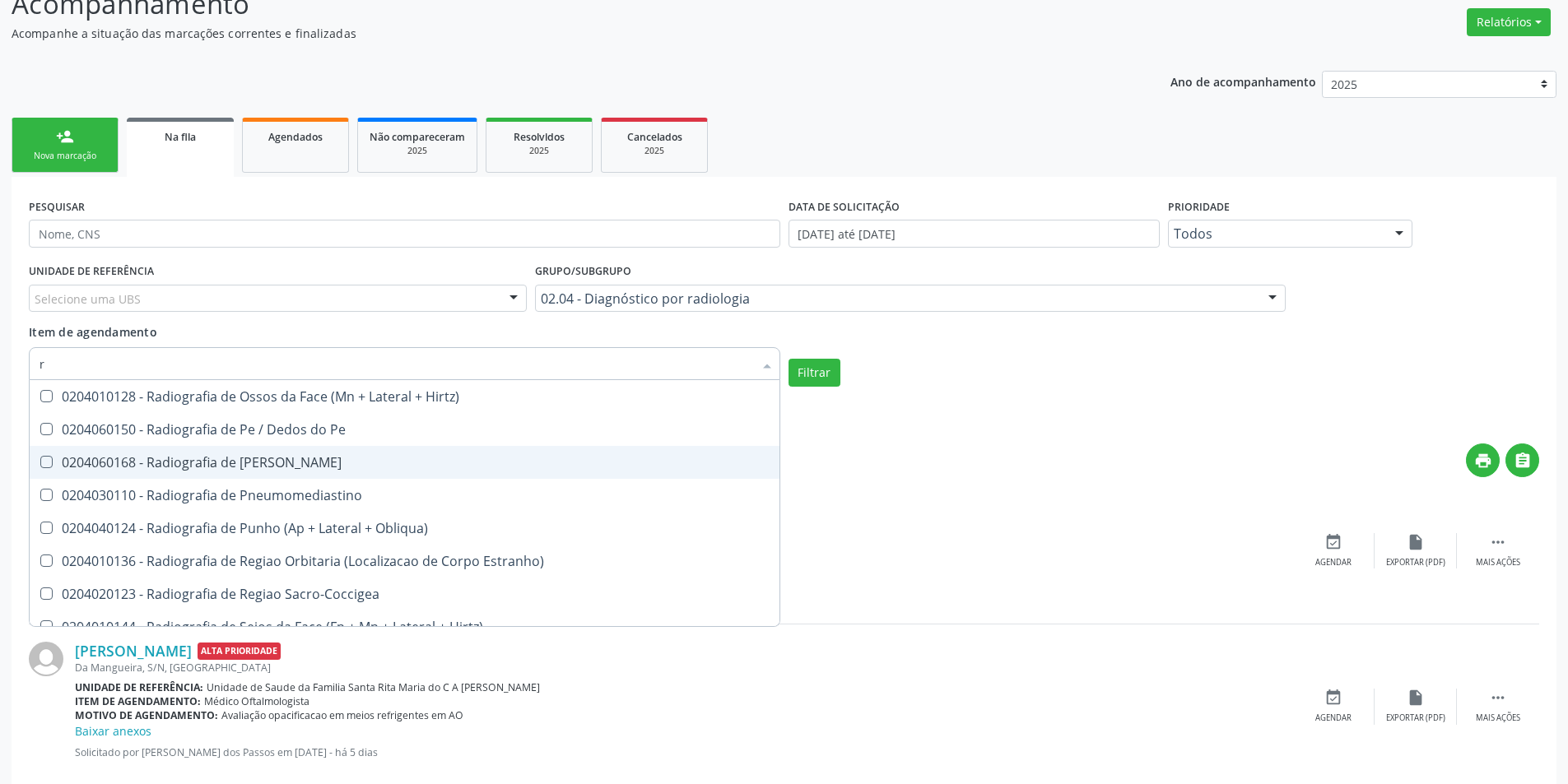
scroll to position [2714, 0]
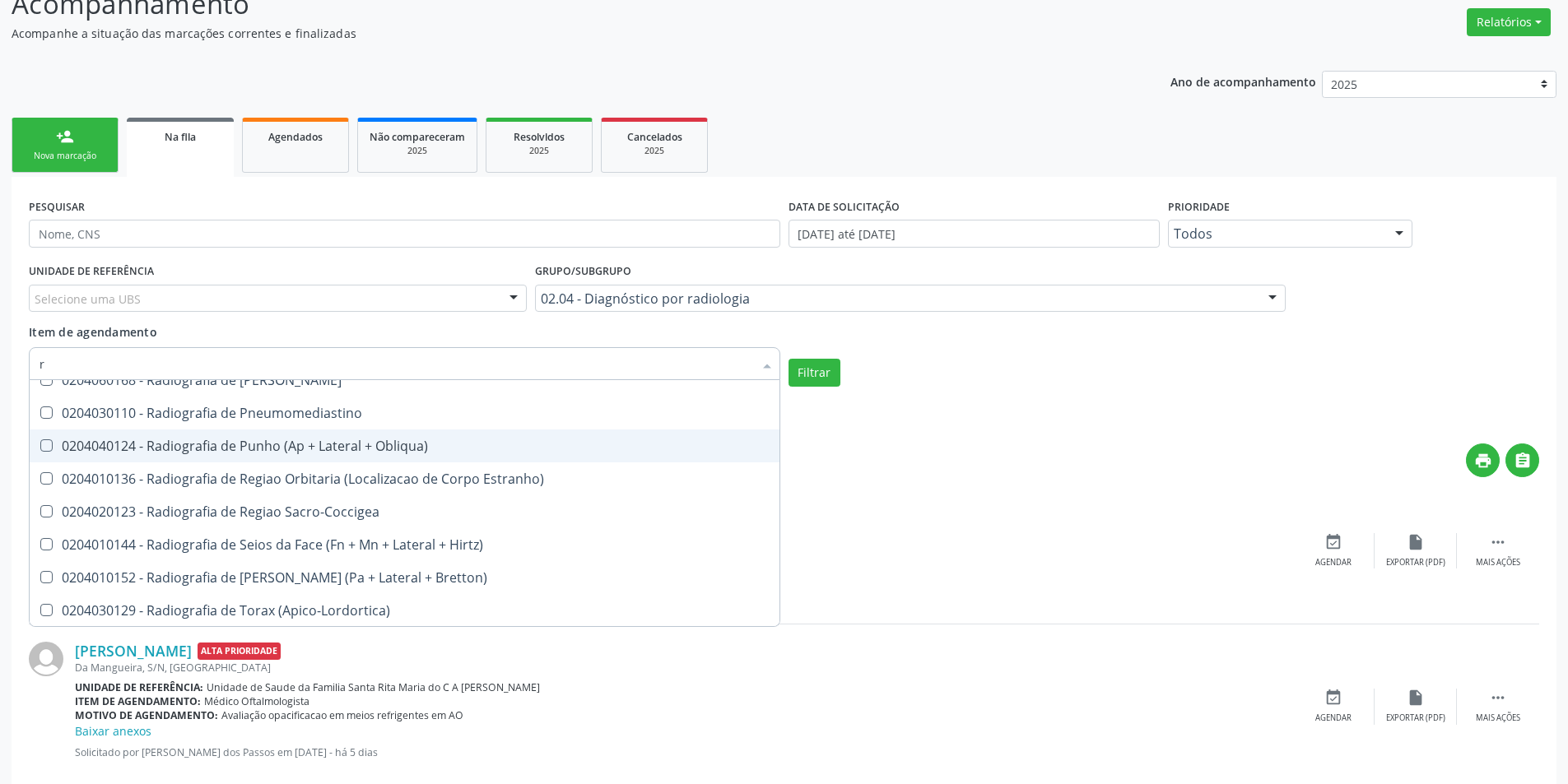
click at [221, 439] on div "0204040124 - Radiografia de Punho (Ap + Lateral + Obliqua)" at bounding box center [404, 446] width 730 height 13
checkbox Obliqua\) "true"
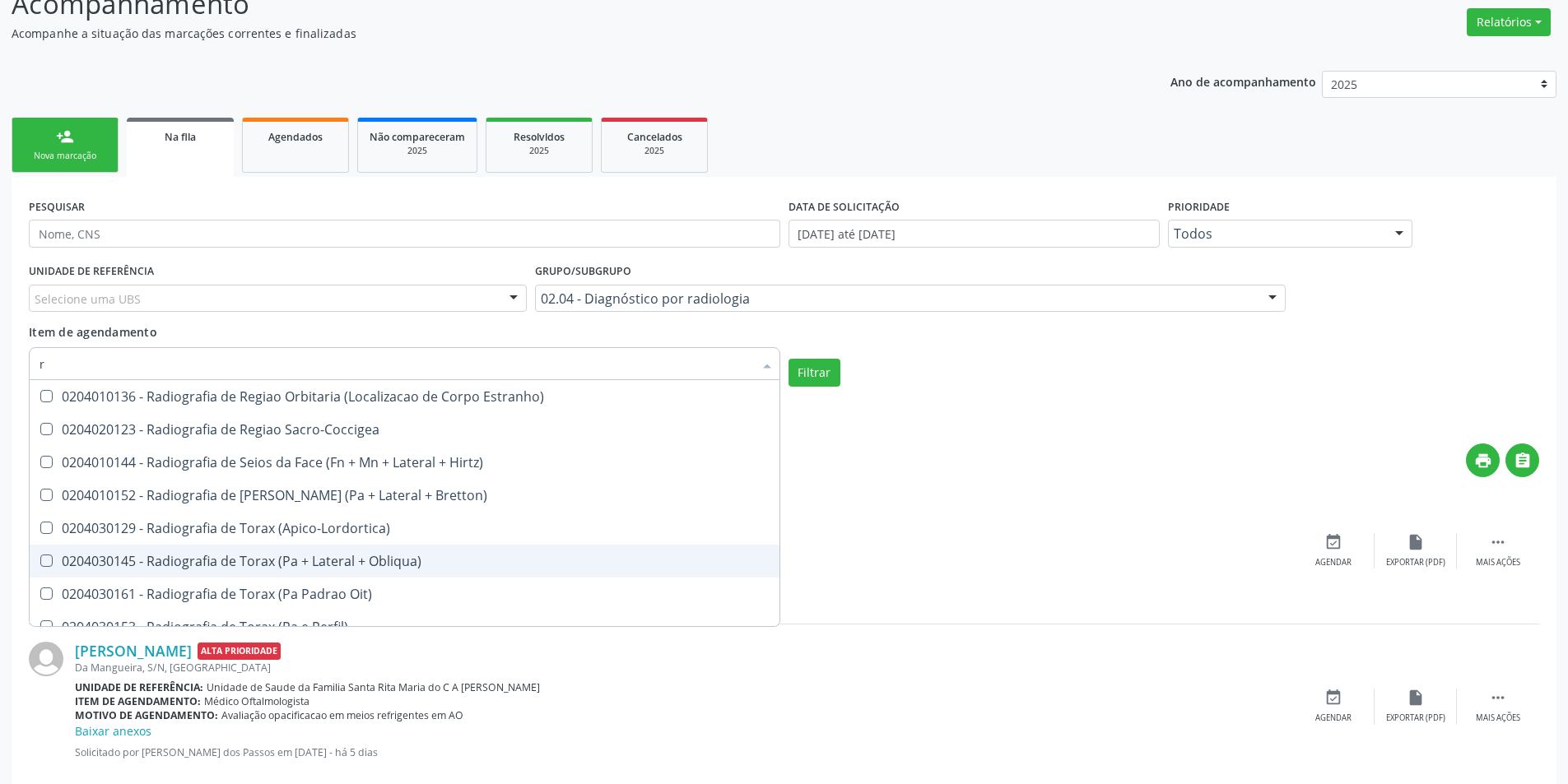
scroll to position [2879, 0]
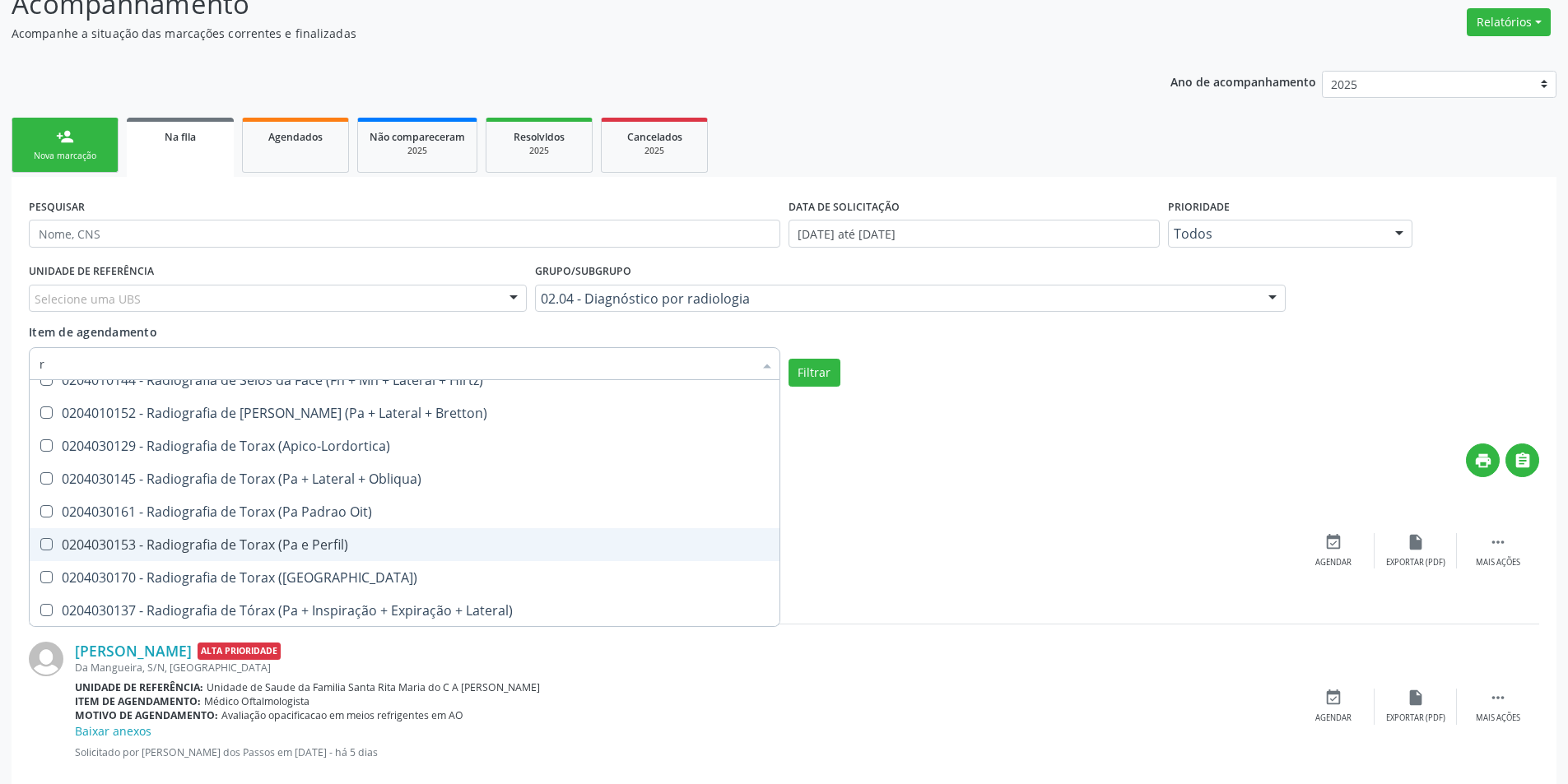
click at [209, 545] on div "0204030153 - Radiografia de Torax (Pa e Perfil)" at bounding box center [404, 545] width 730 height 13
checkbox Perfil\) "true"
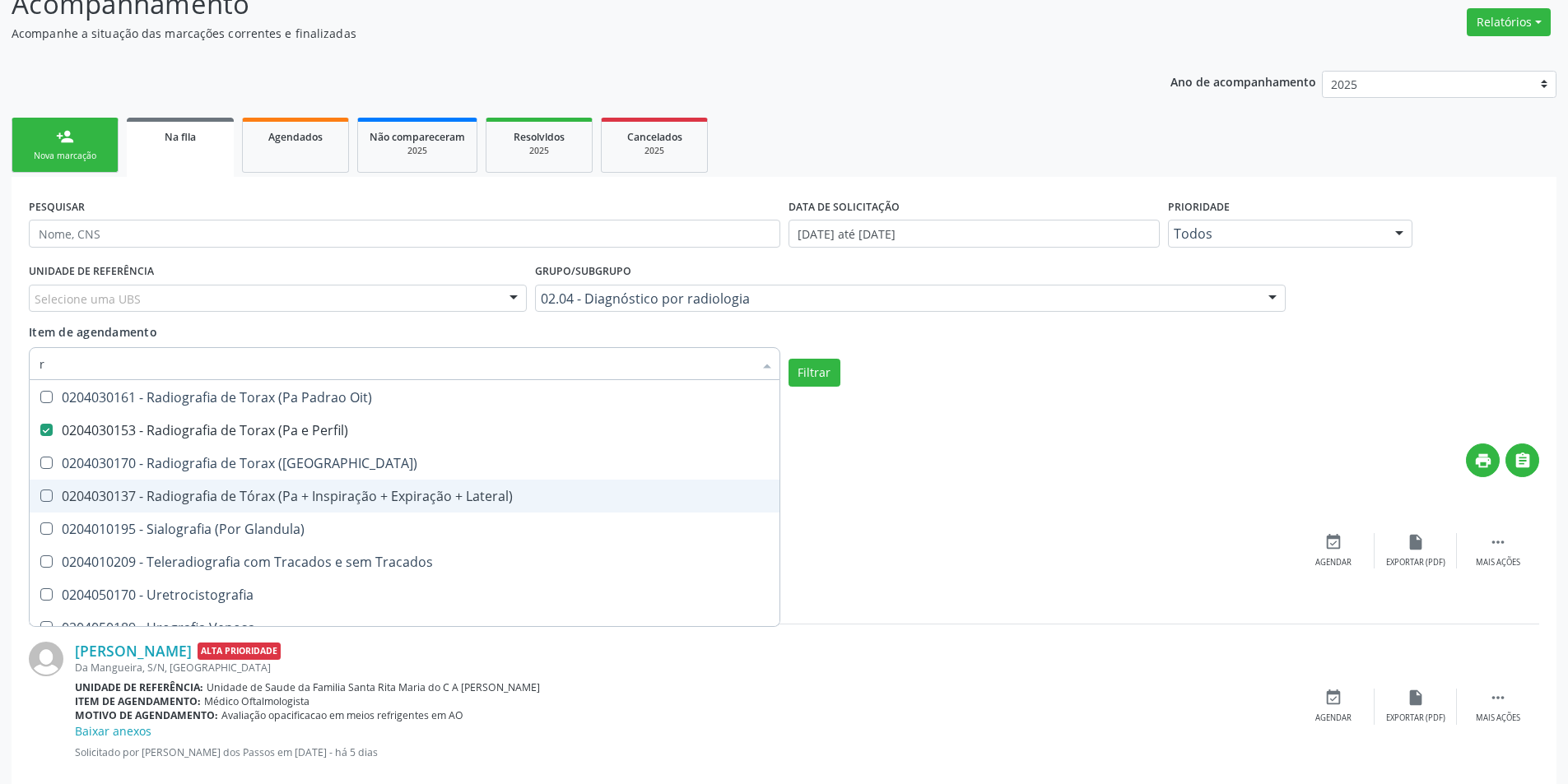
scroll to position [3011, 0]
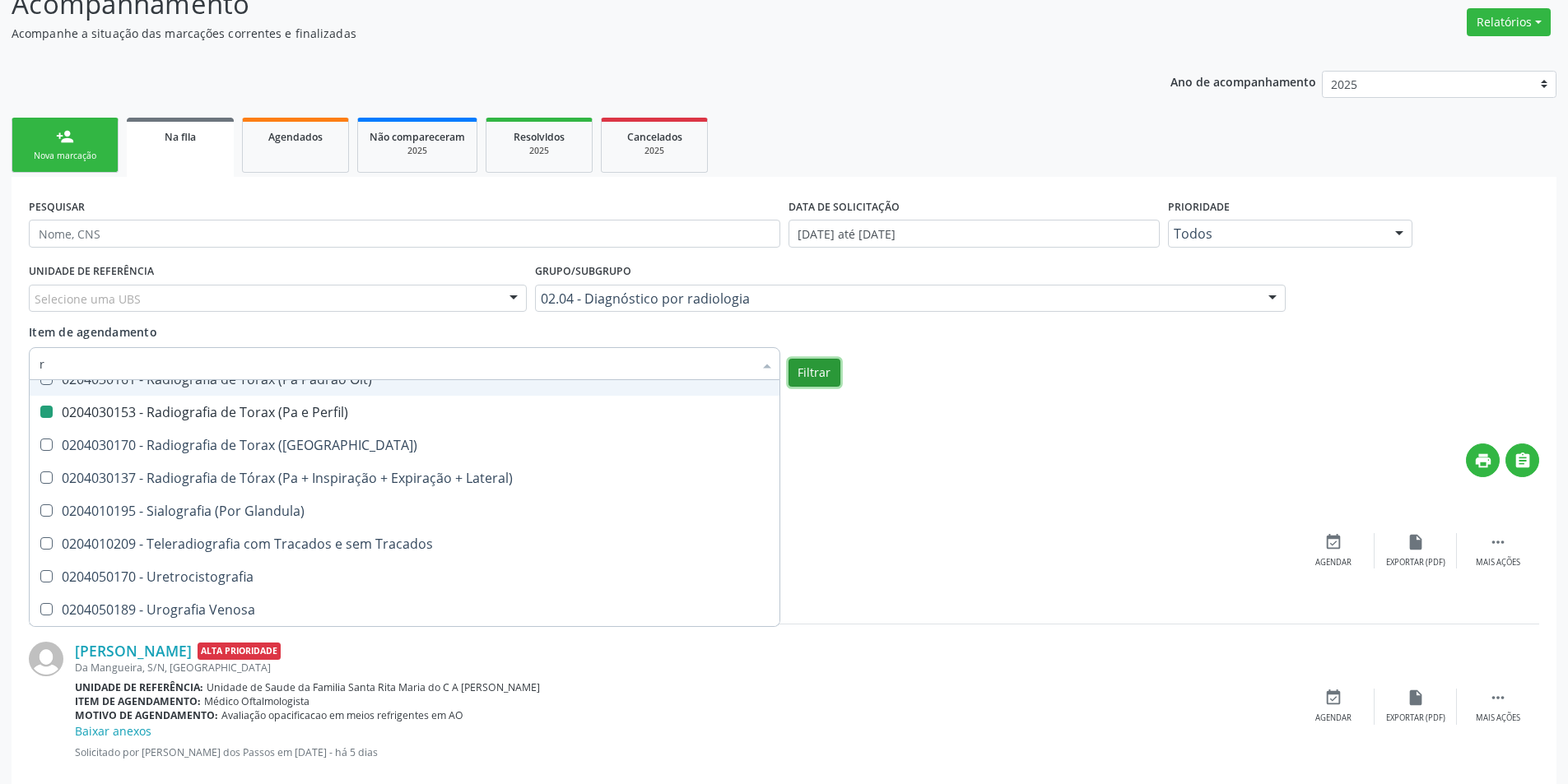
checkbox Unilateral "true"
checkbox Contraste "true"
checkbox Per-Operatoria "true"
checkbox Pos-Operatoria "true"
checkbox Dacriocistografia "true"
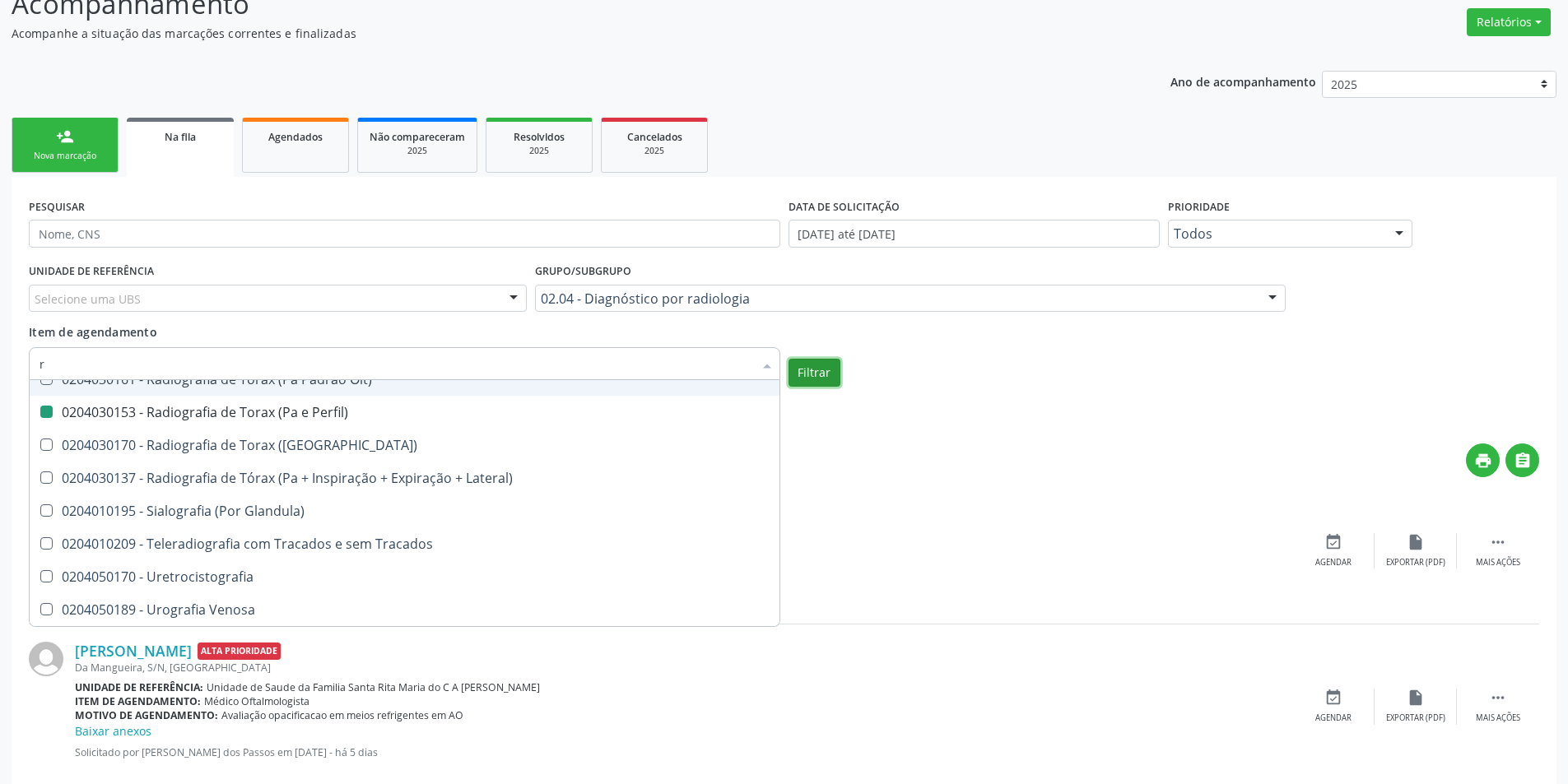
checkbox Femur\) "true"
checkbox Mama\) "true"
checkbox Hipotonica "true"
checkbox Escanometria "true"
checkbox Fistulografia "true"
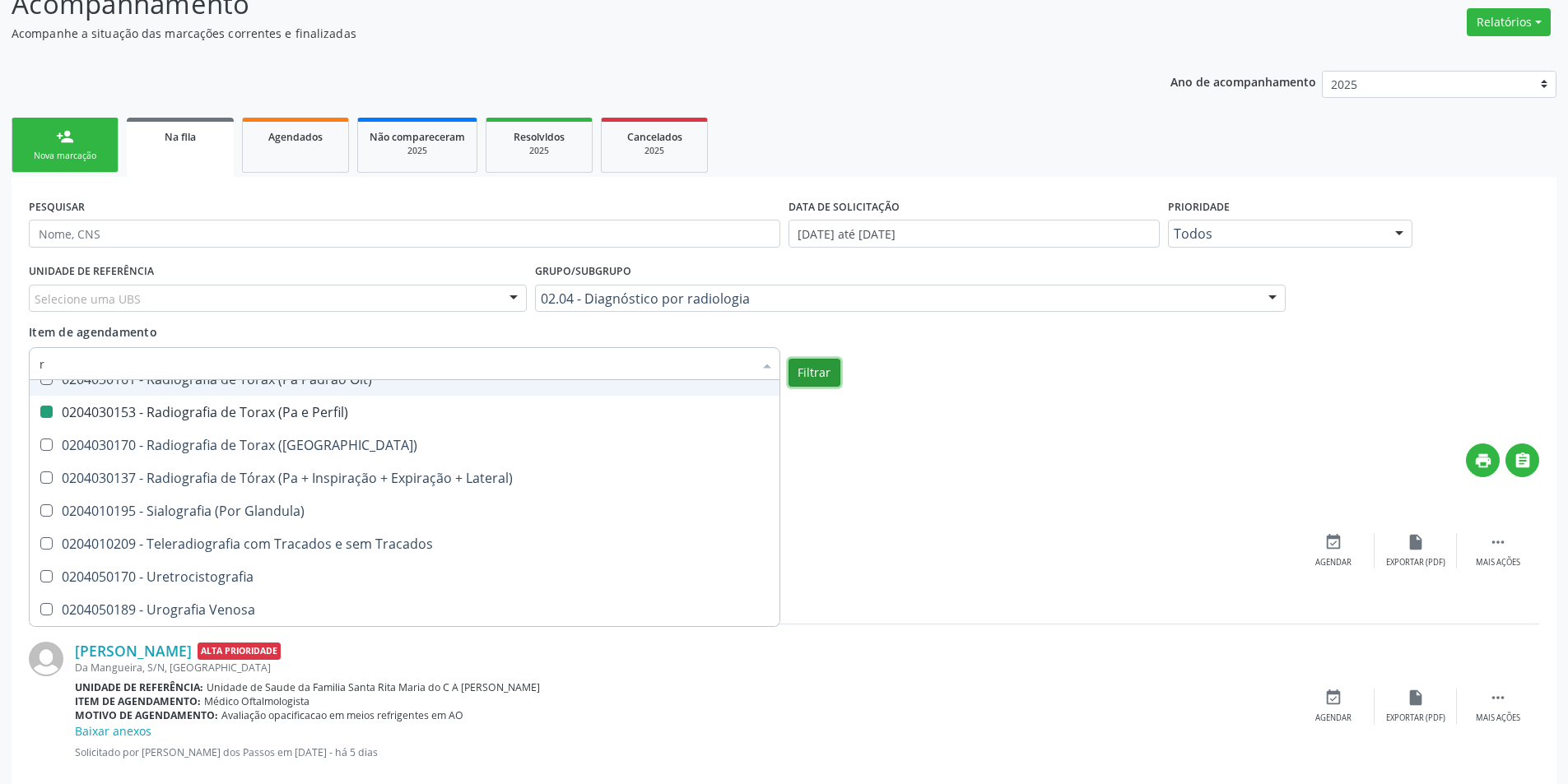
checkbox \(Ap\) "false"
checkbox Bacia "false"
checkbox Calcaneo "false"
checkbox Obliquas\) "false"
checkbox Lombo-Sacra "false"
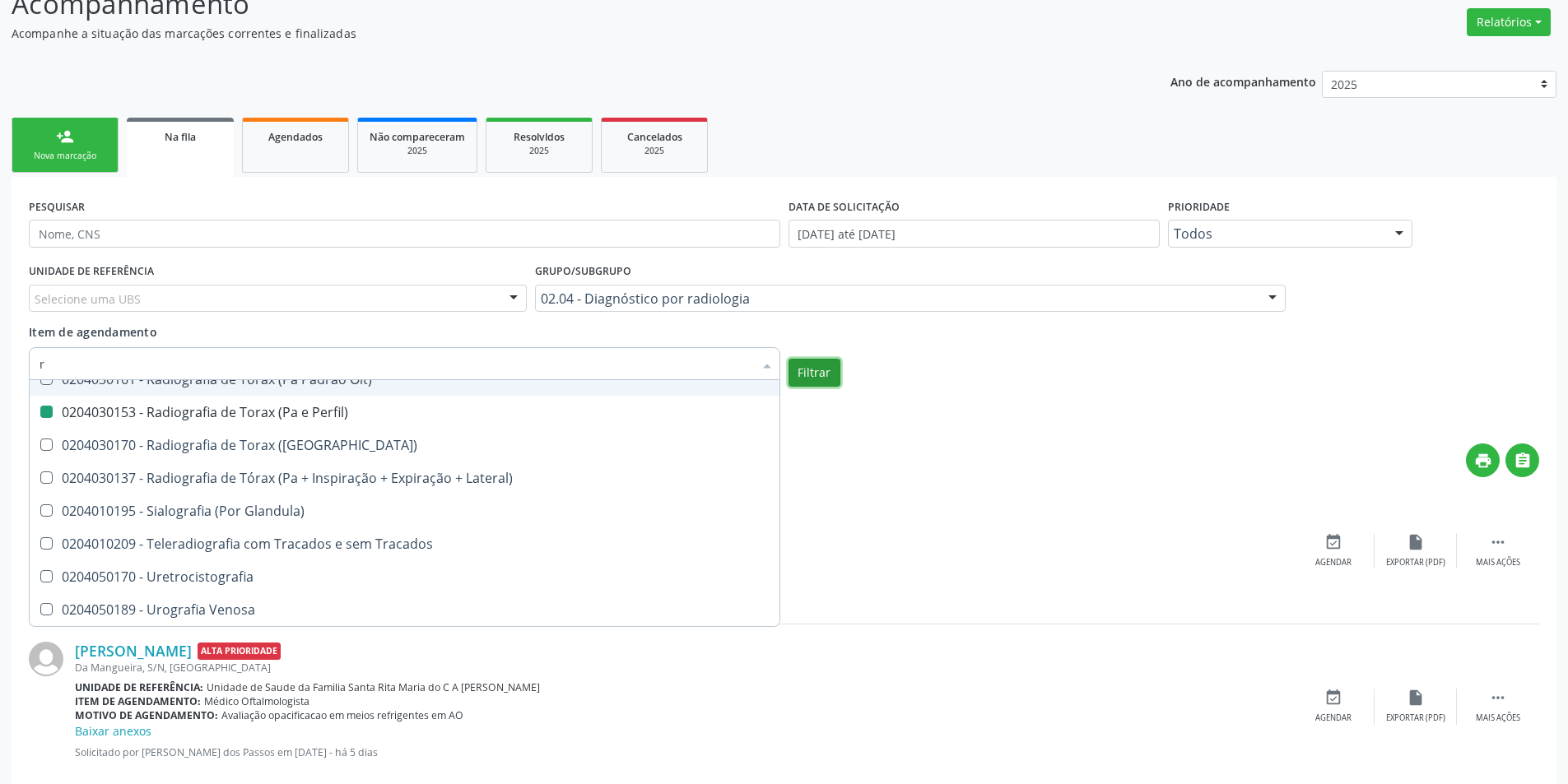
checkbox Obliquas\) "false"
checkbox Lateral\) "false"
checkbox Obliqua\) "false"
checkbox Perfil\) "false"
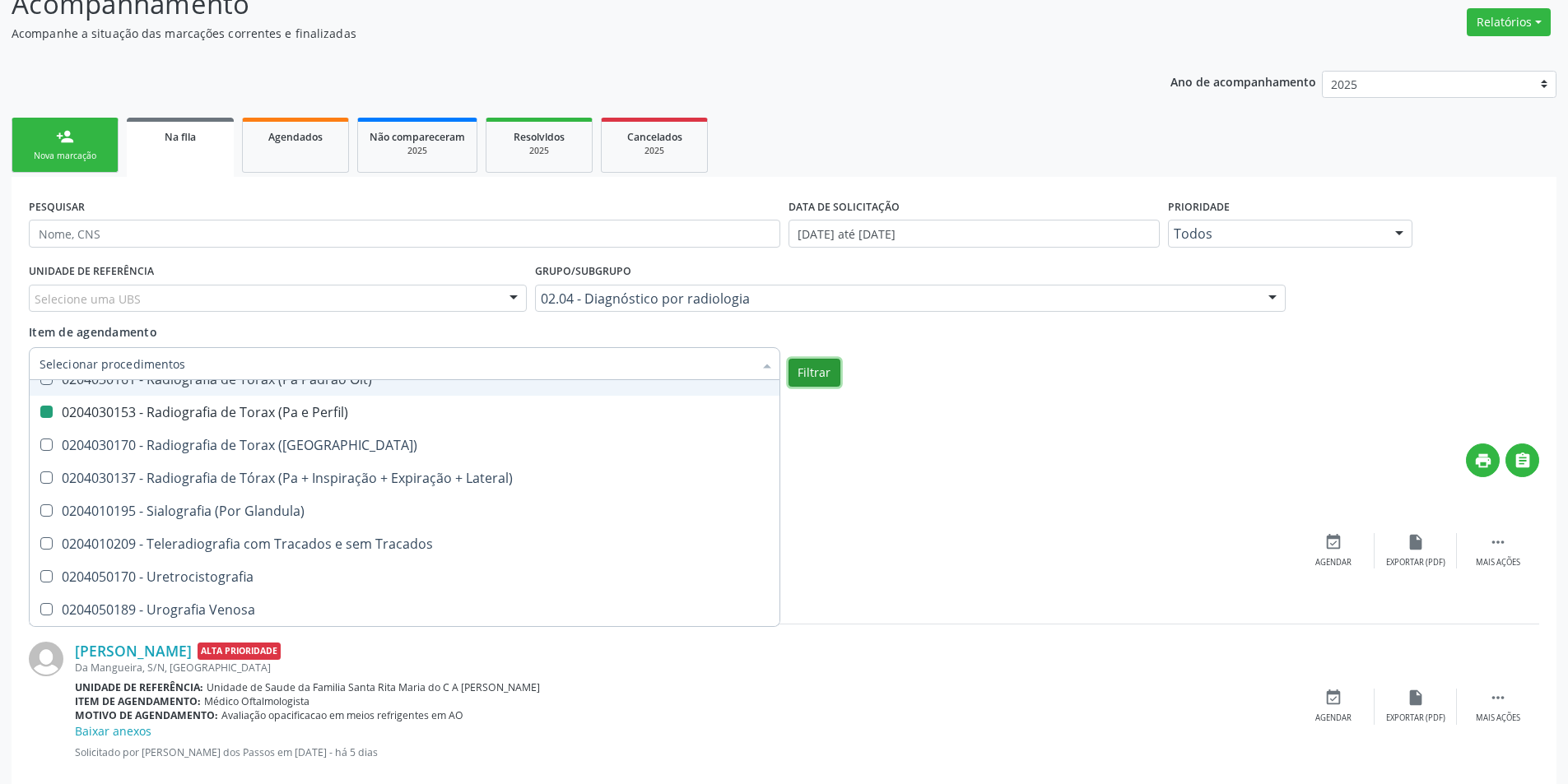
scroll to position [0, 0]
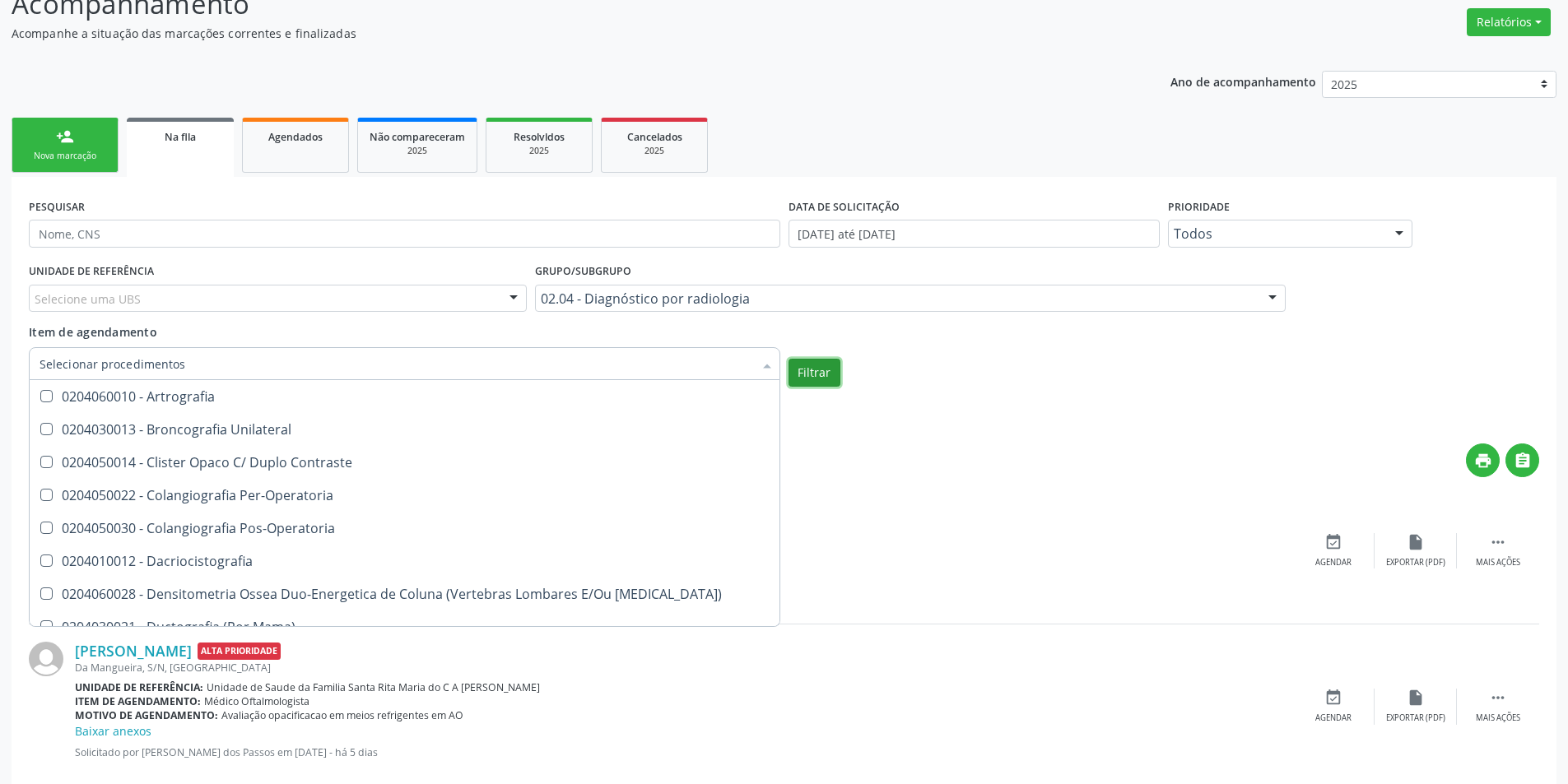
click at [802, 376] on button "Filtrar" at bounding box center [814, 372] width 51 height 28
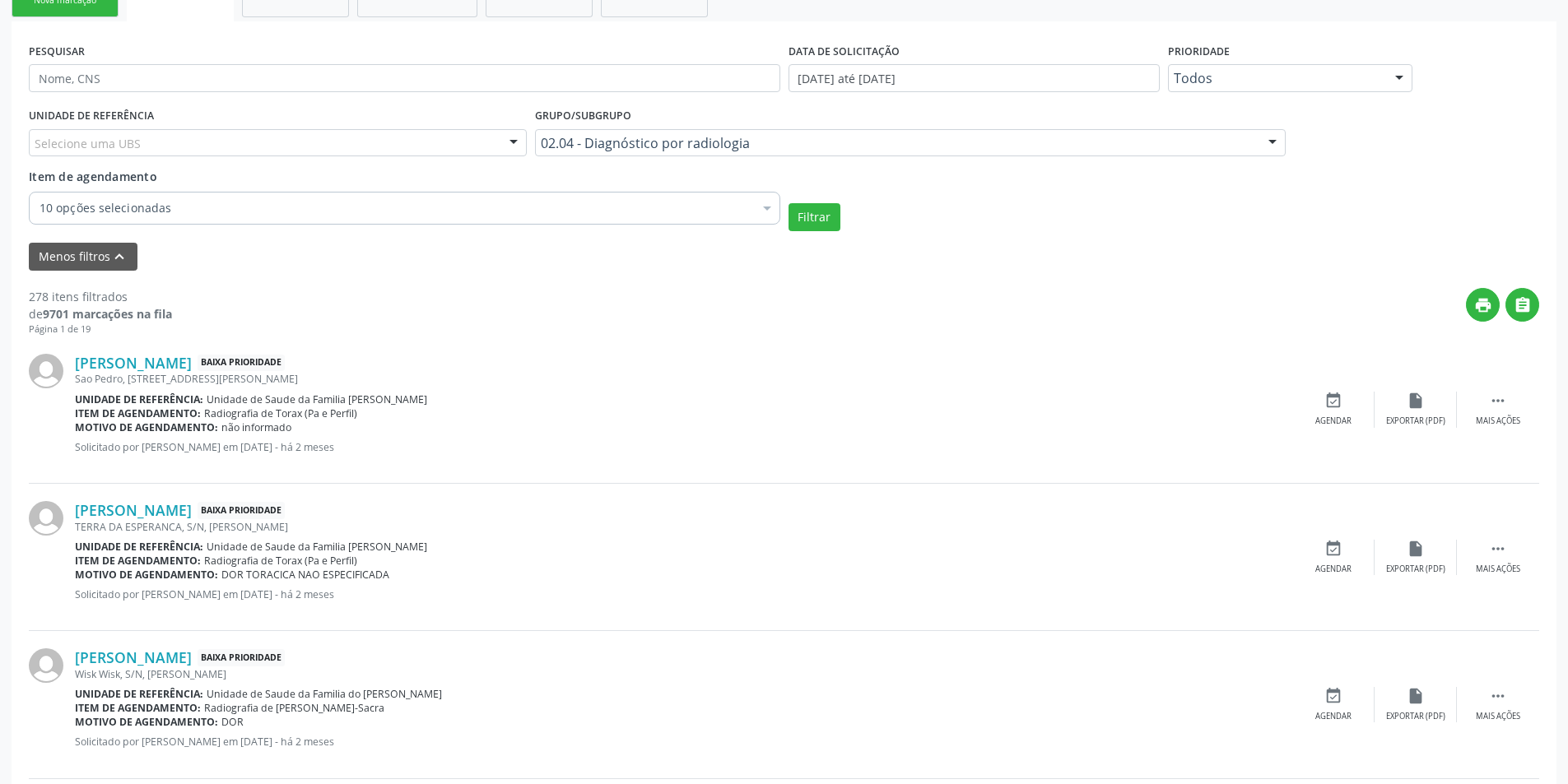
scroll to position [411, 0]
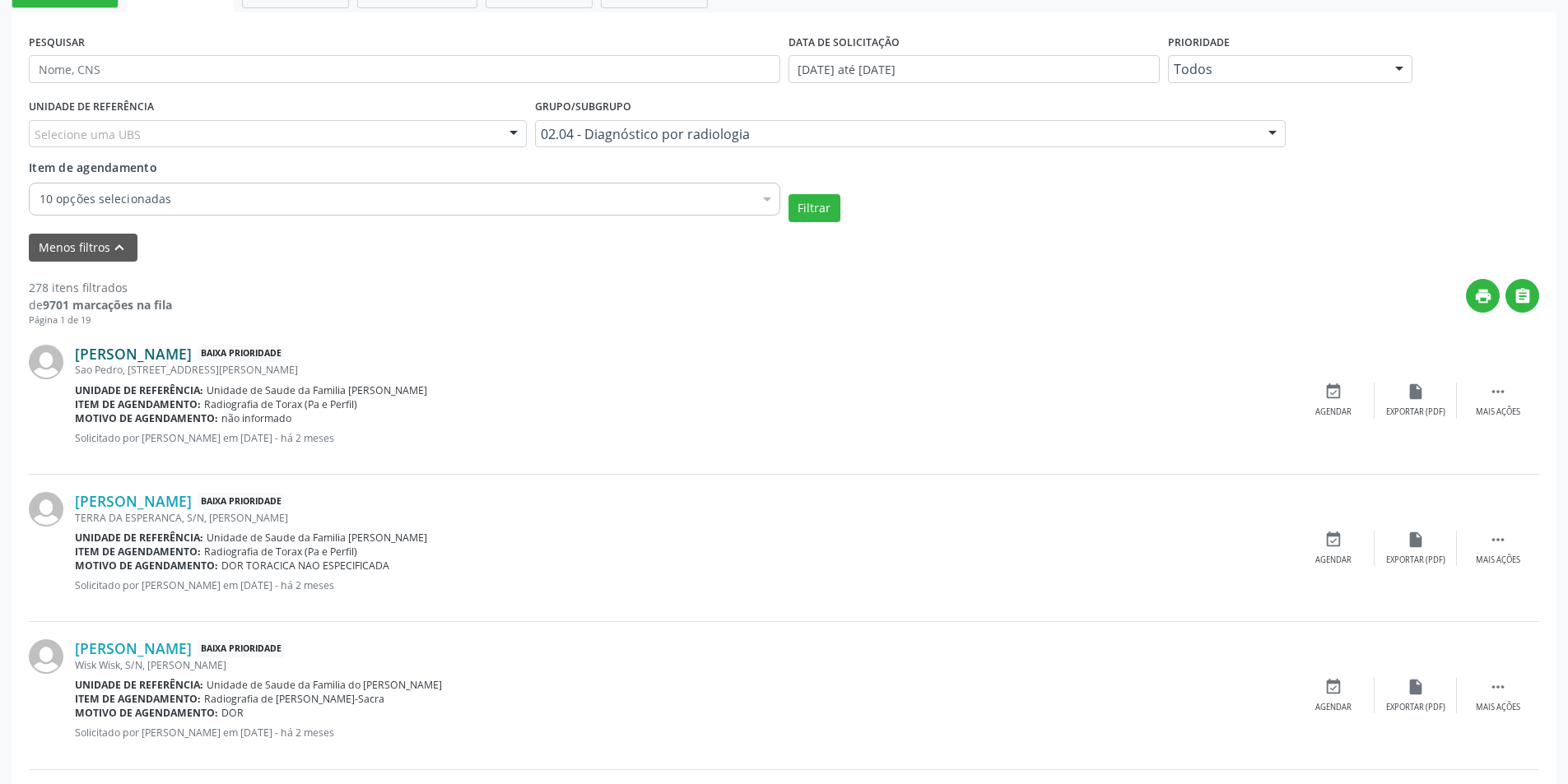
click at [191, 357] on link "[PERSON_NAME]" at bounding box center [133, 353] width 117 height 18
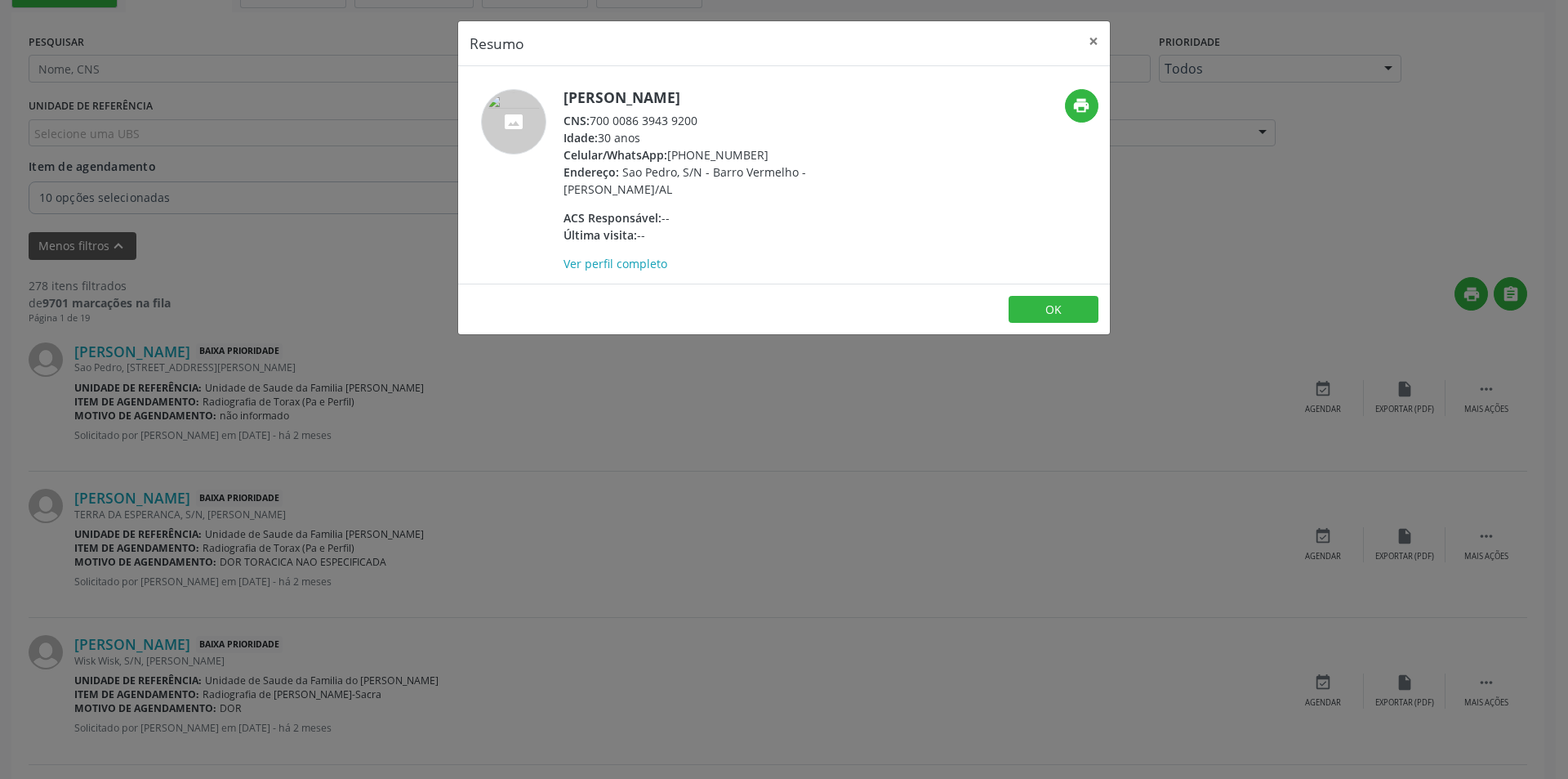
drag, startPoint x: 594, startPoint y: 118, endPoint x: 715, endPoint y: 119, distance: 121.0
click at [715, 119] on div "CNS: 700 0086 3943 9200" at bounding box center [722, 121] width 318 height 17
copy div "700 0086 3943 9200"
click at [1062, 316] on button "OK" at bounding box center [1053, 309] width 90 height 28
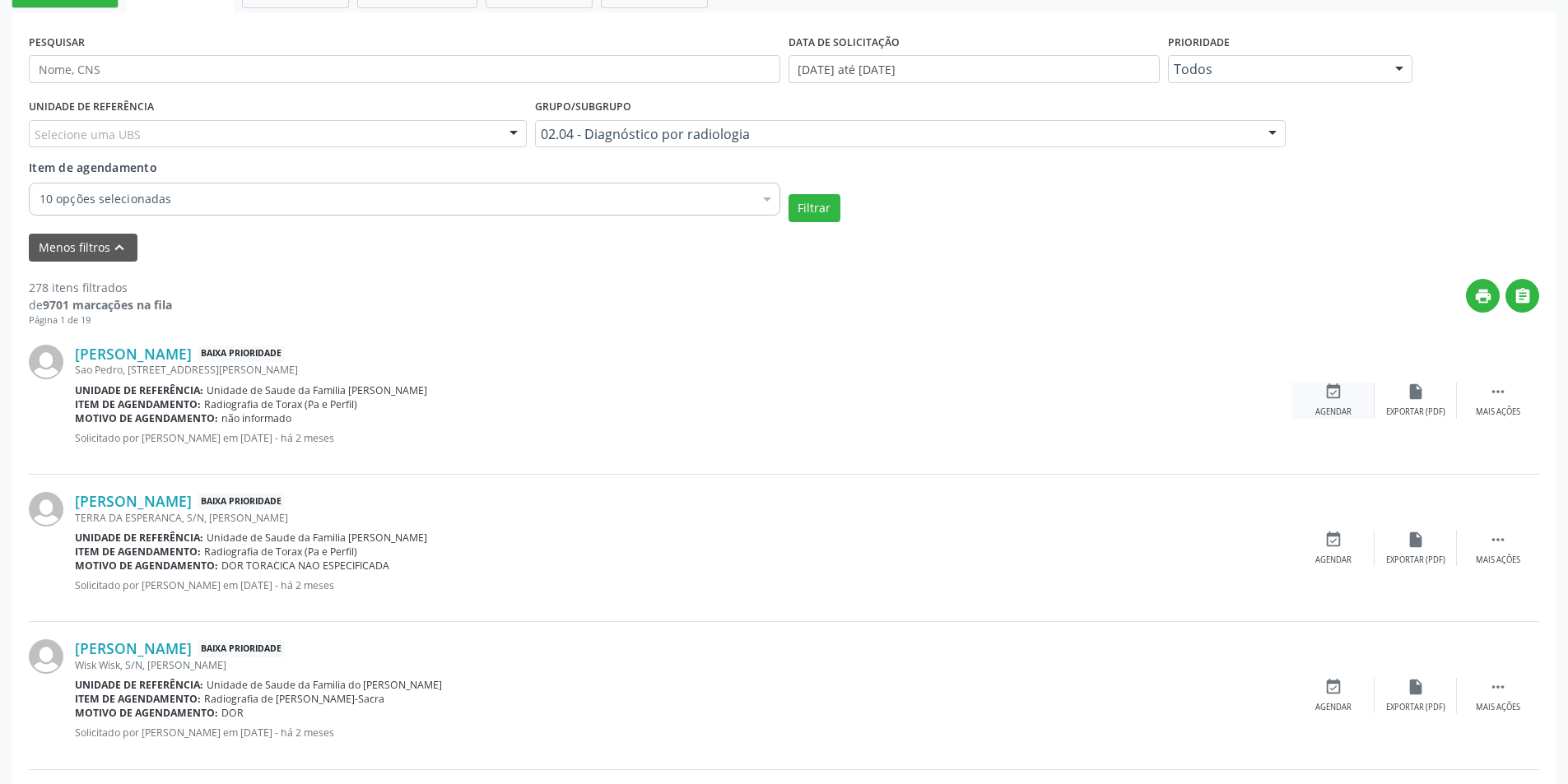
click at [1339, 395] on icon "event_available" at bounding box center [1333, 391] width 18 height 18
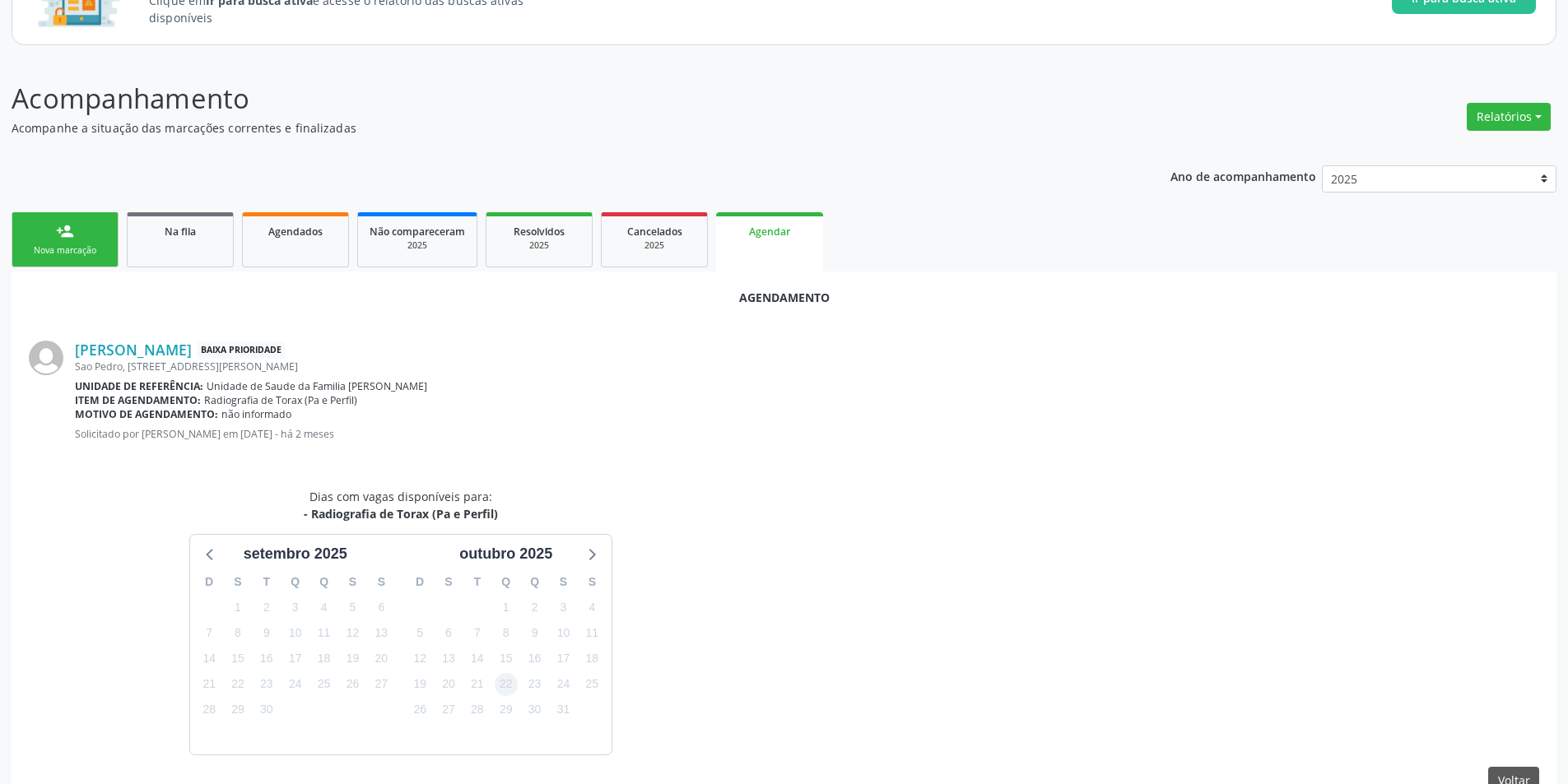
scroll to position [239, 0]
